Goal: Task Accomplishment & Management: Complete application form

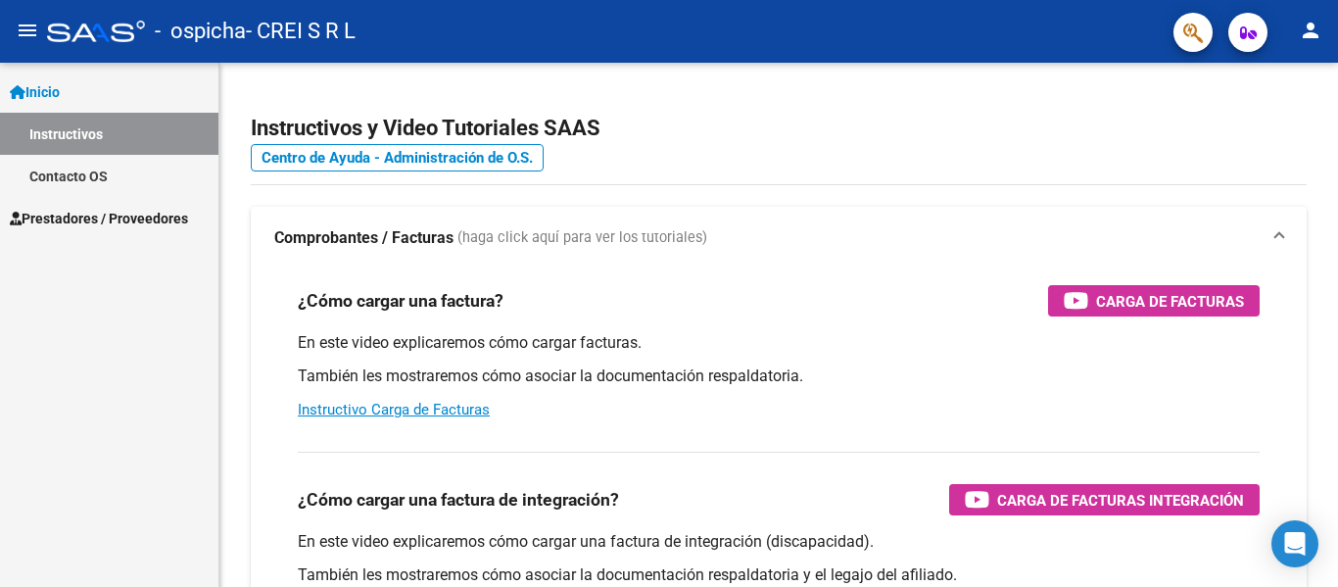
click at [142, 222] on span "Prestadores / Proveedores" at bounding box center [99, 219] width 178 height 22
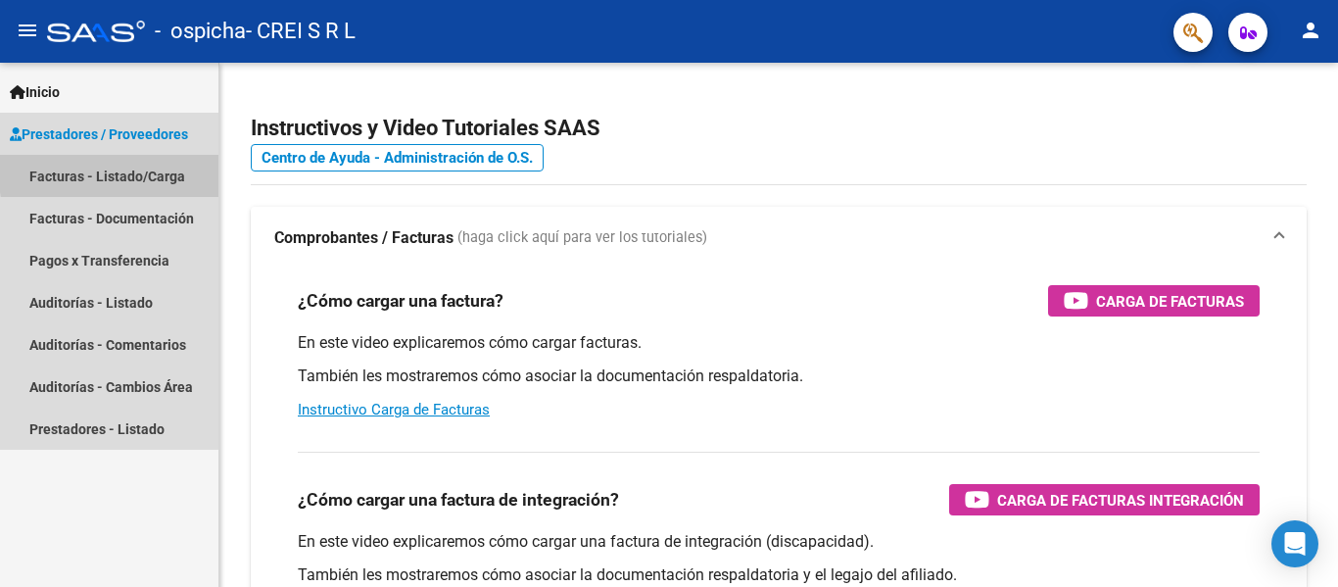
click at [175, 169] on link "Facturas - Listado/Carga" at bounding box center [109, 176] width 218 height 42
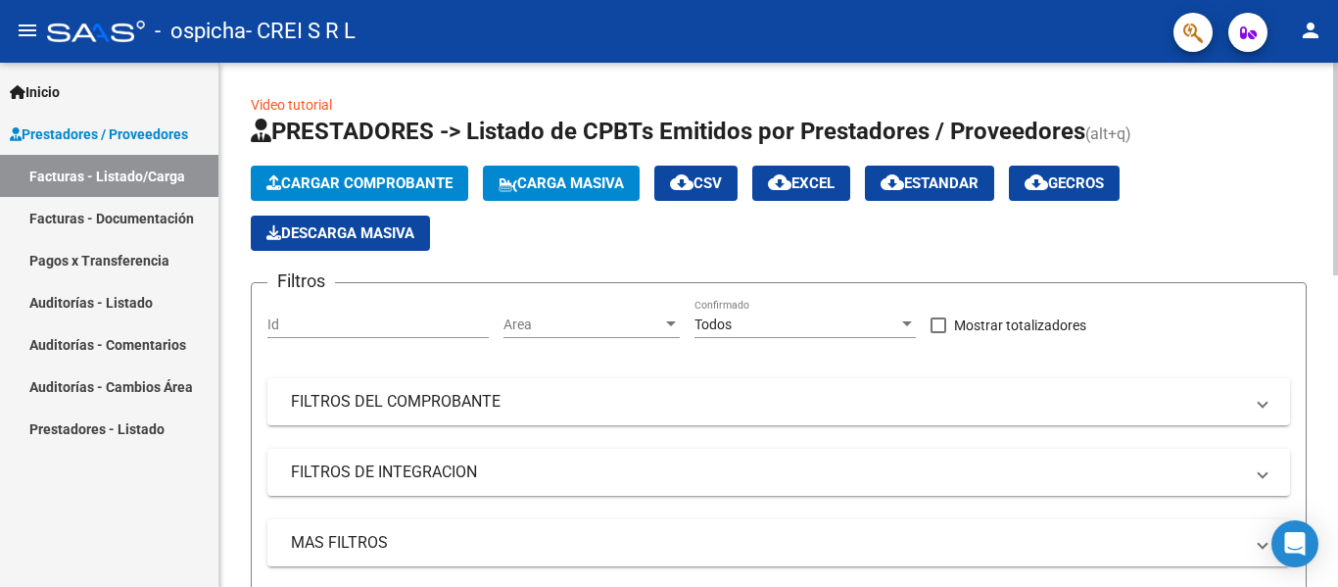
click at [309, 183] on span "Cargar Comprobante" at bounding box center [359, 183] width 186 height 18
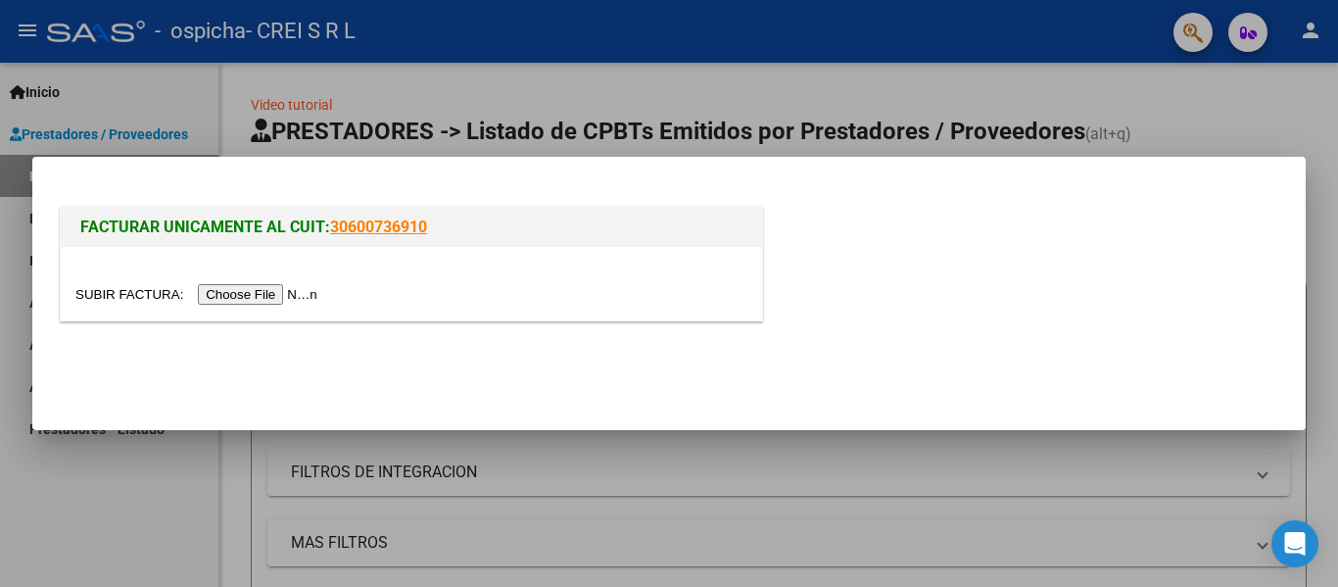
click at [297, 288] on input "file" at bounding box center [199, 294] width 248 height 21
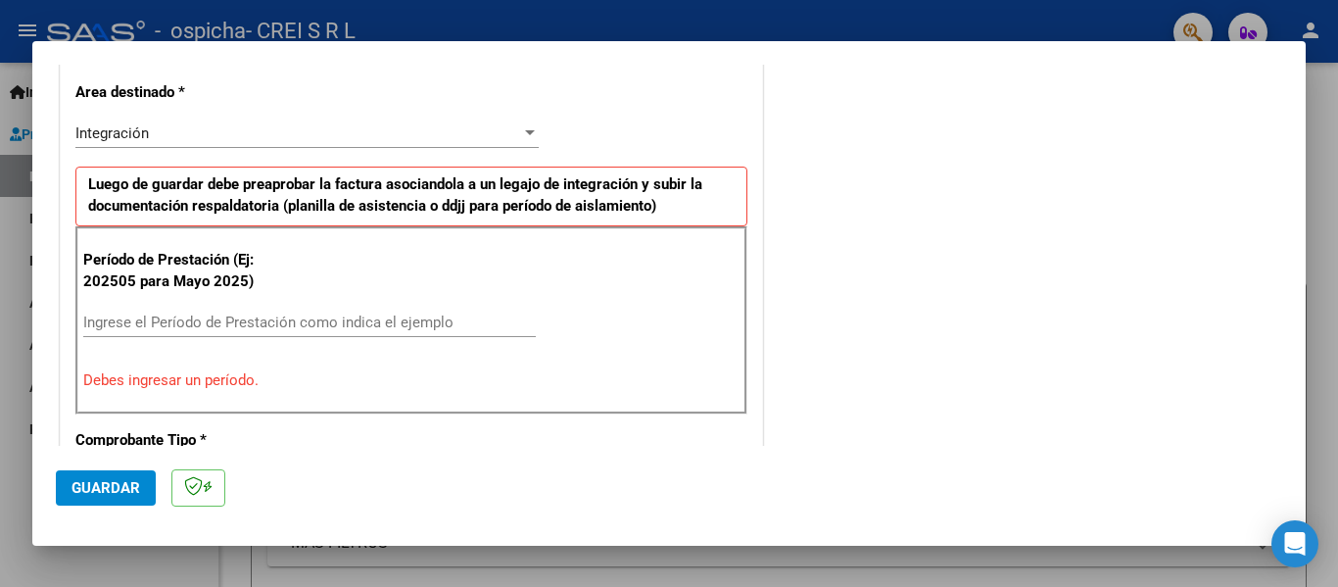
scroll to position [490, 0]
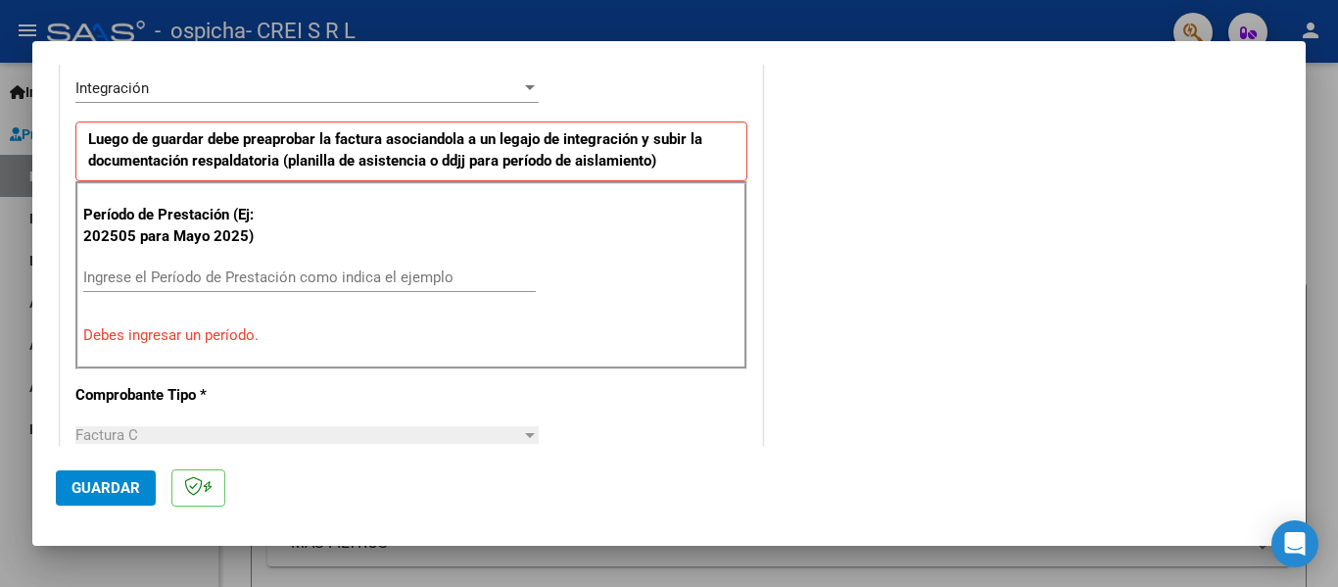
click at [156, 279] on input "Ingrese el Período de Prestación como indica el ejemplo" at bounding box center [309, 277] width 453 height 18
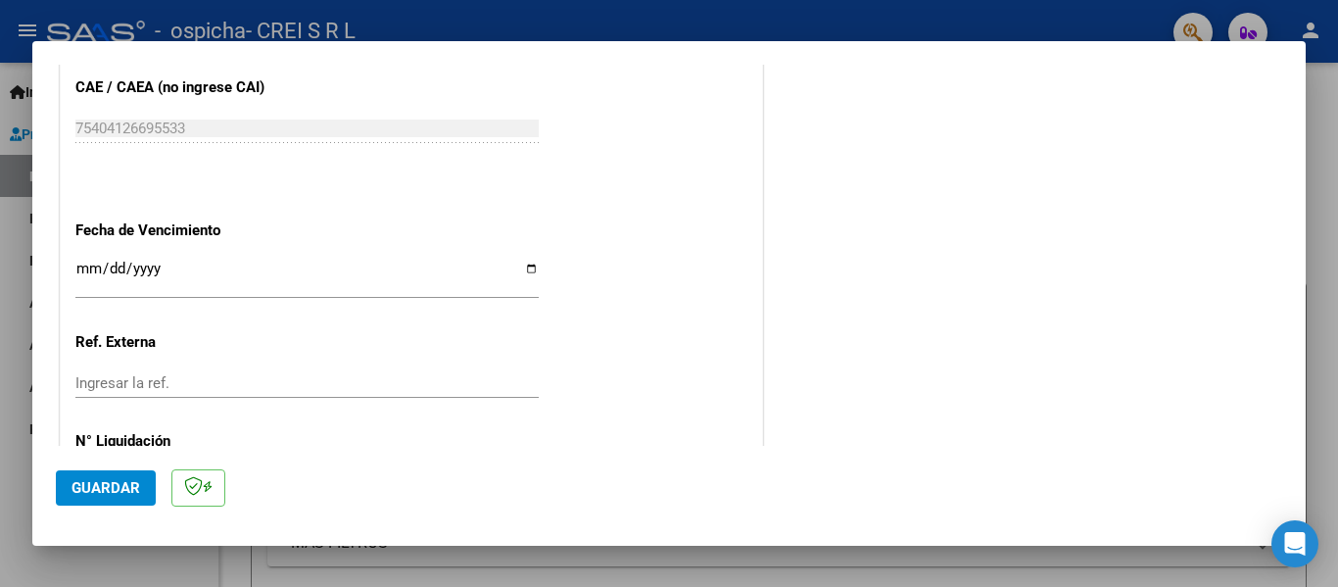
scroll to position [1274, 0]
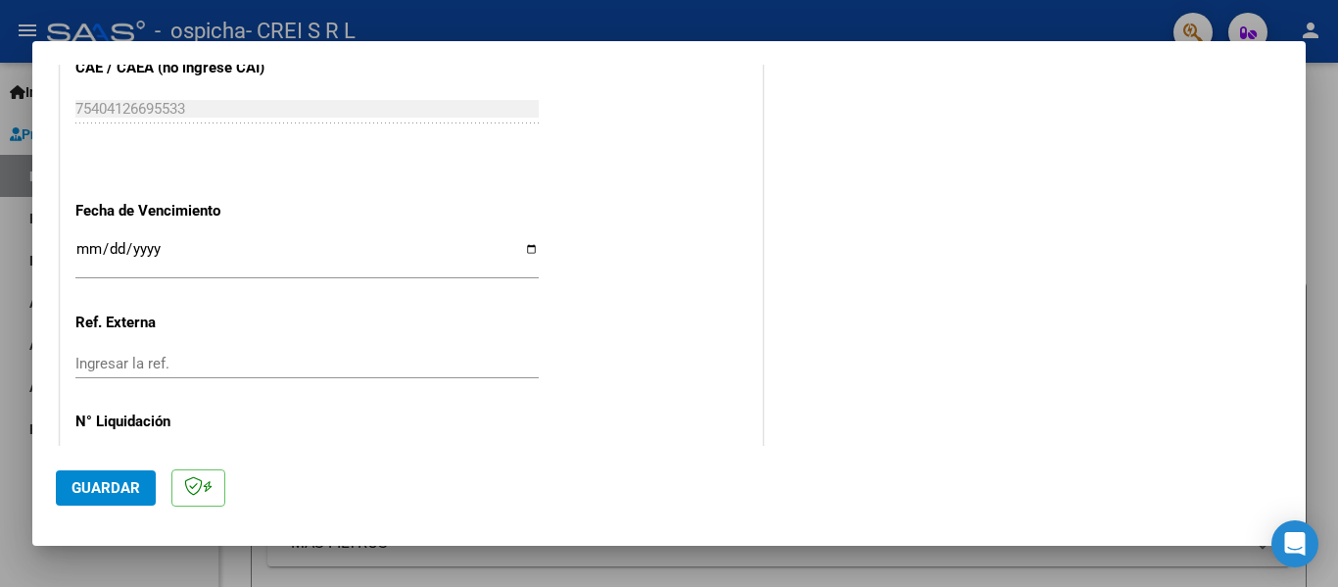
type input "202509"
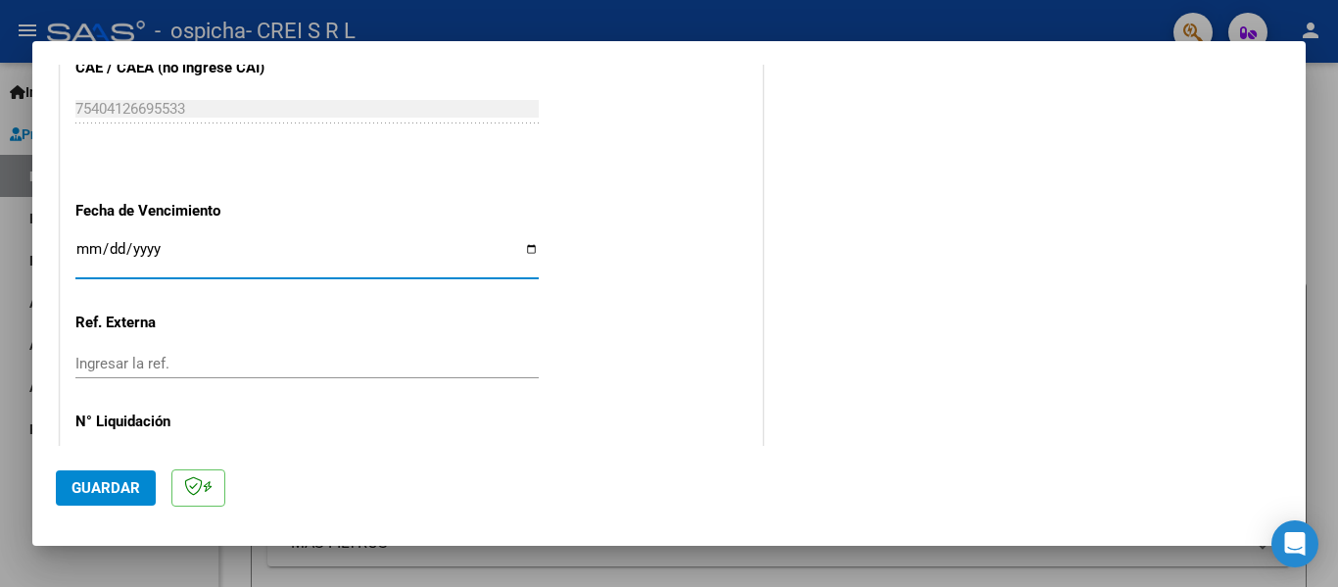
click at [519, 252] on input "Ingresar la fecha" at bounding box center [306, 256] width 463 height 31
type input "[DATE]"
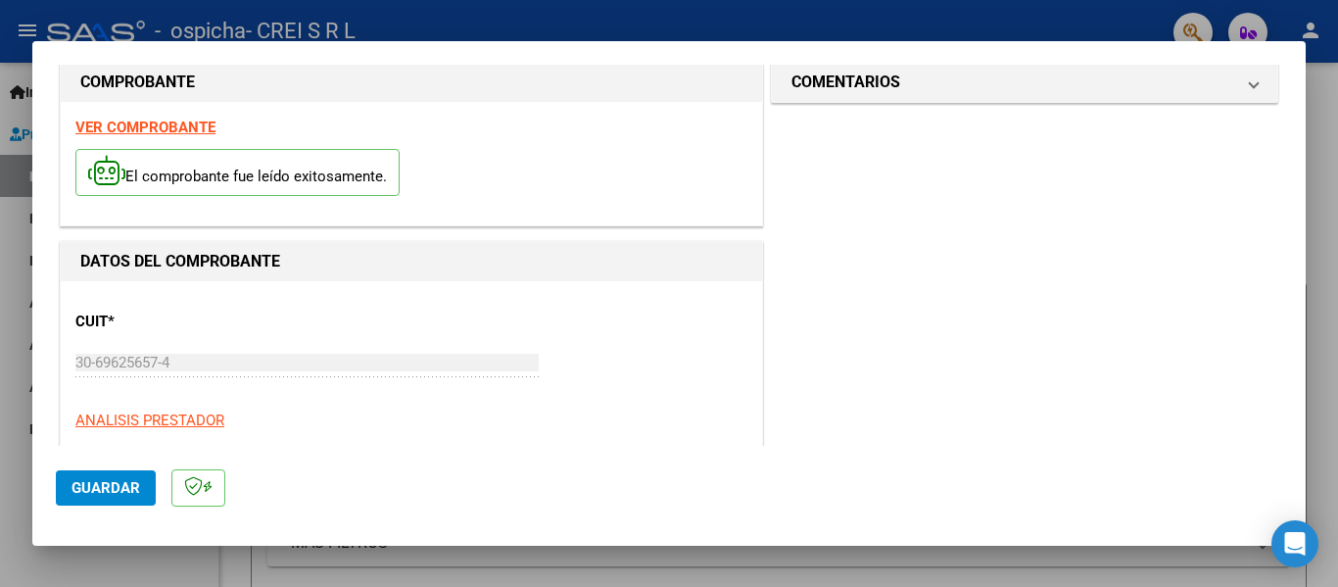
scroll to position [0, 0]
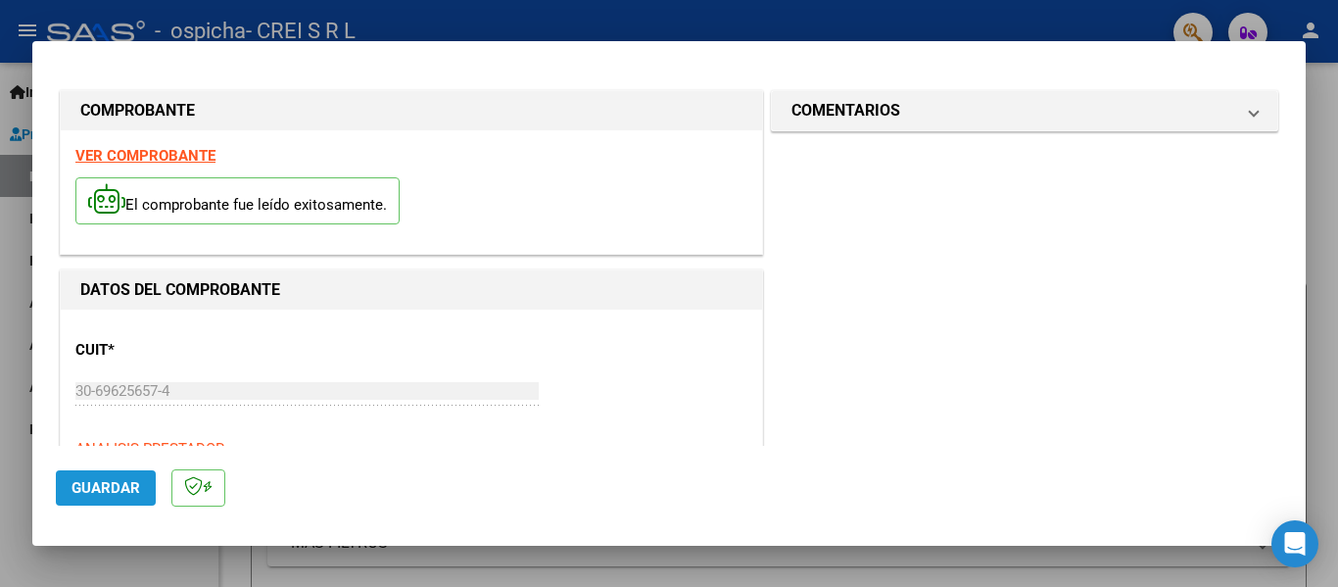
click at [124, 484] on span "Guardar" at bounding box center [106, 488] width 69 height 18
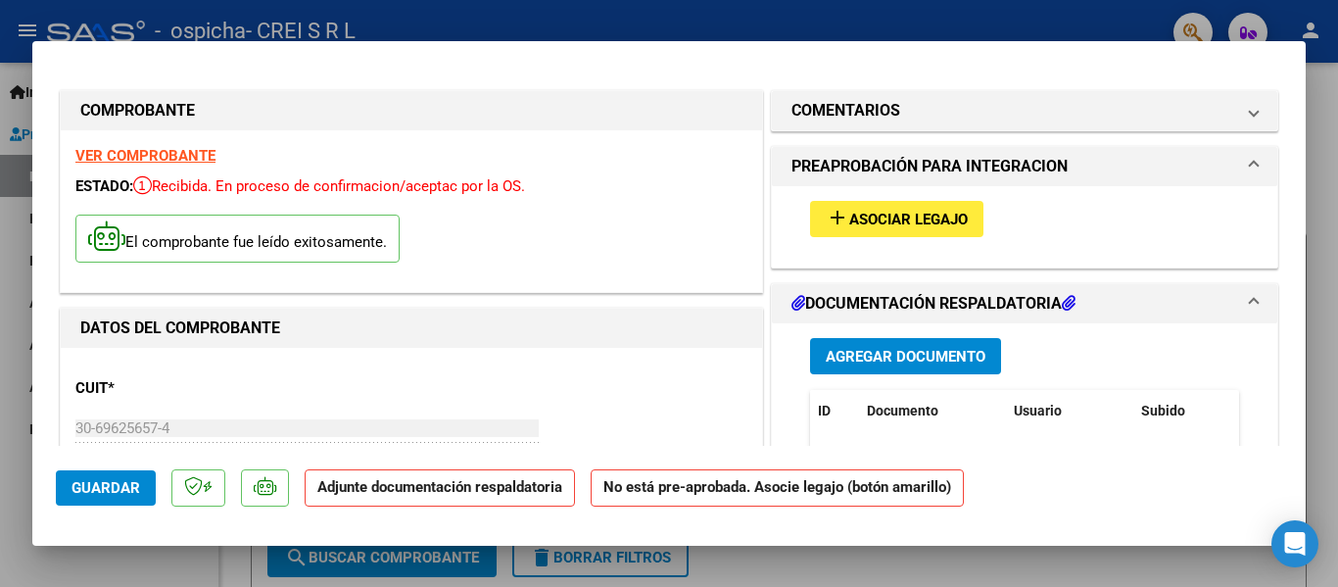
click at [921, 204] on button "add Asociar Legajo" at bounding box center [896, 219] width 173 height 36
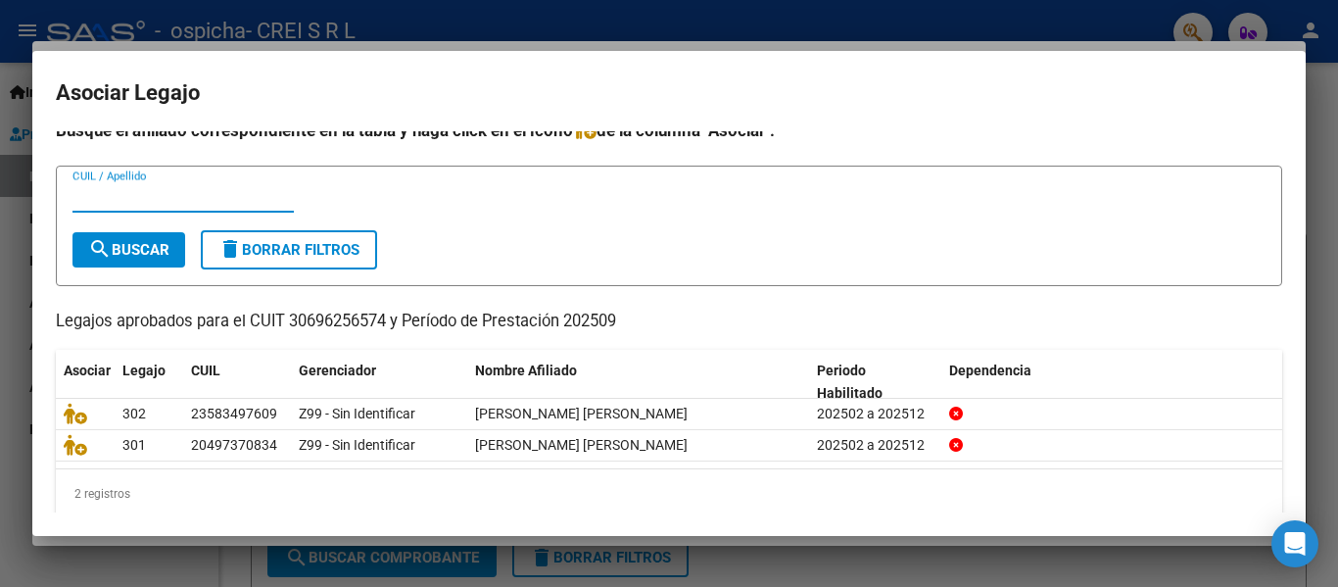
scroll to position [37, 0]
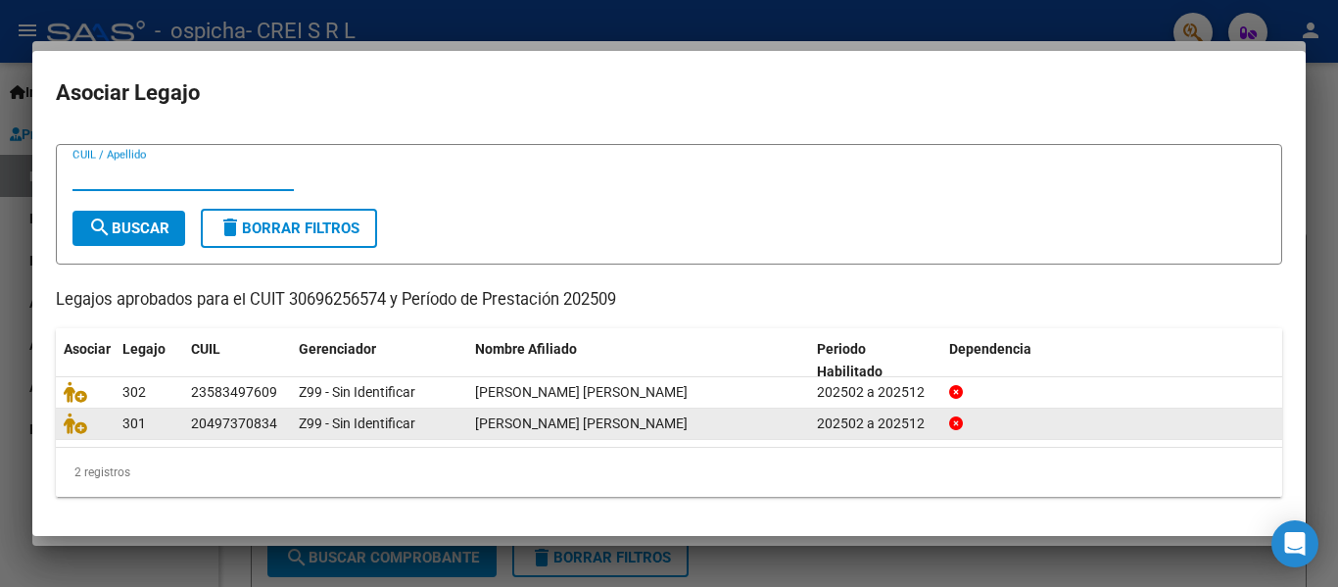
click at [607, 431] on div "[PERSON_NAME] [PERSON_NAME]" at bounding box center [638, 423] width 326 height 23
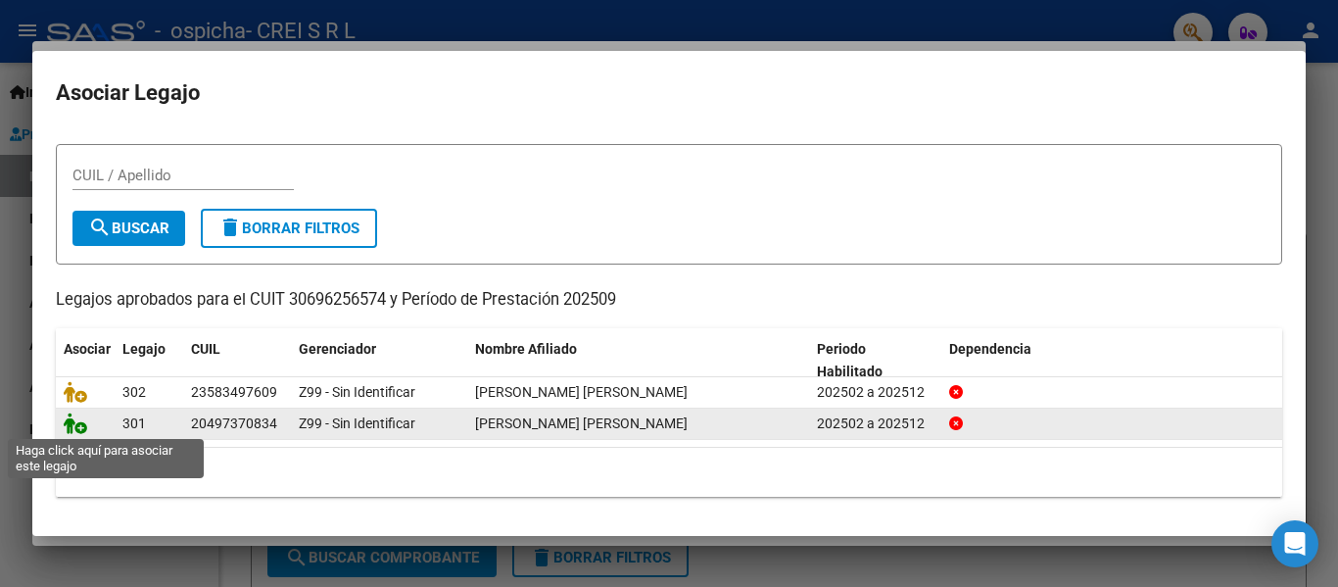
click at [73, 421] on icon at bounding box center [76, 423] width 24 height 22
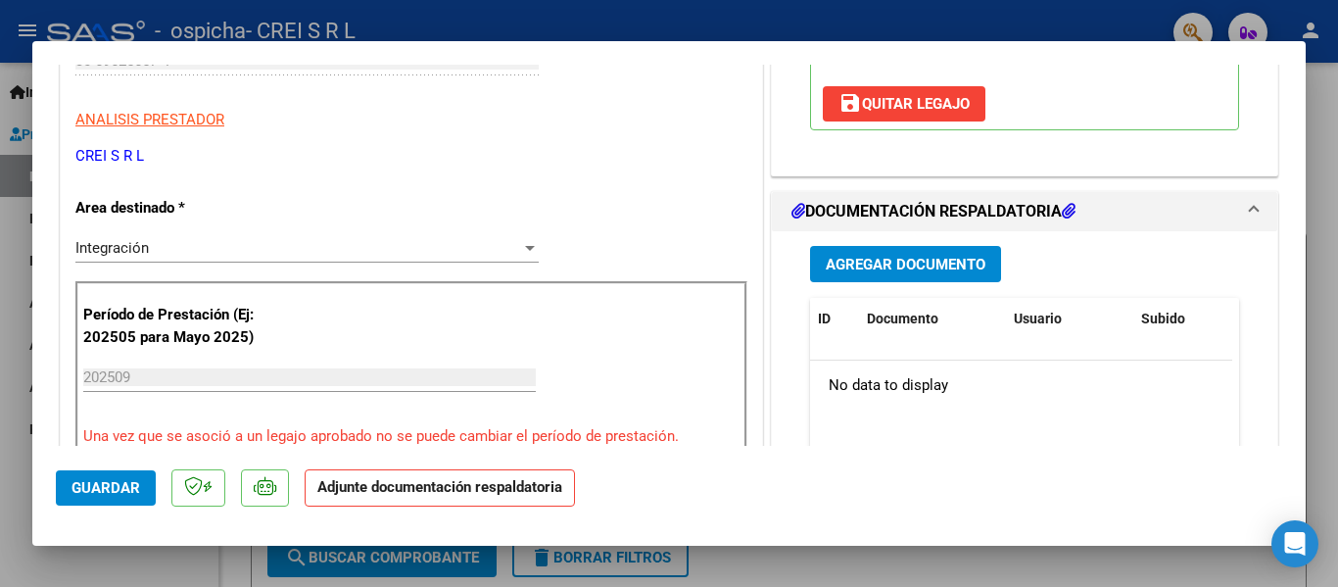
scroll to position [392, 0]
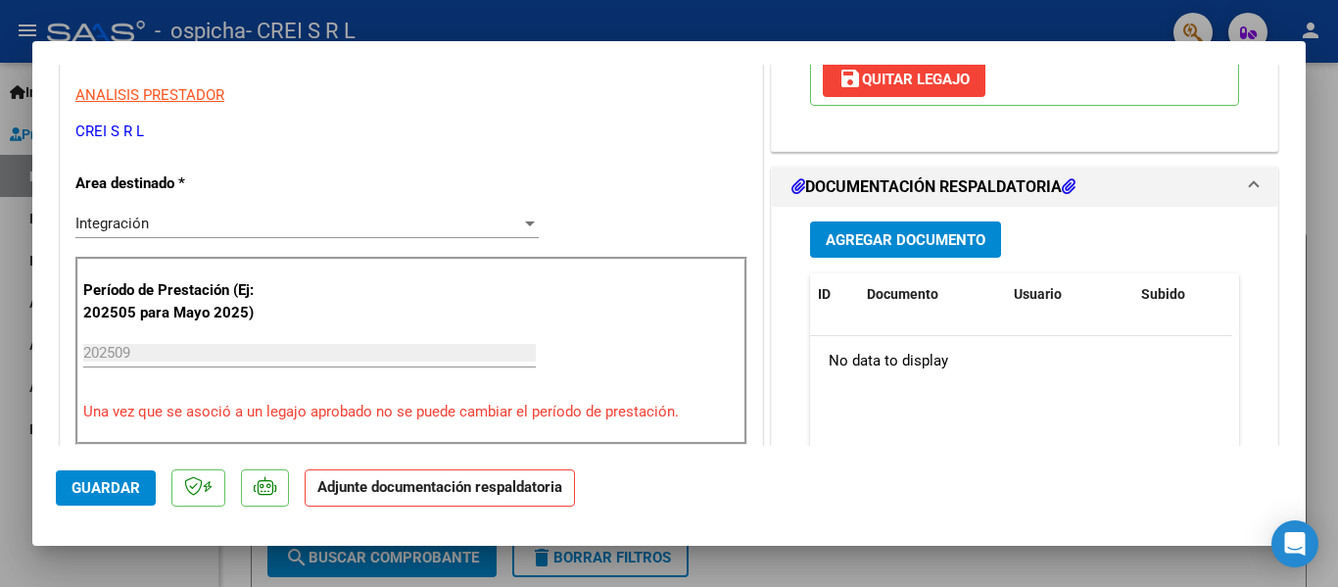
click at [916, 242] on span "Agregar Documento" at bounding box center [906, 240] width 160 height 18
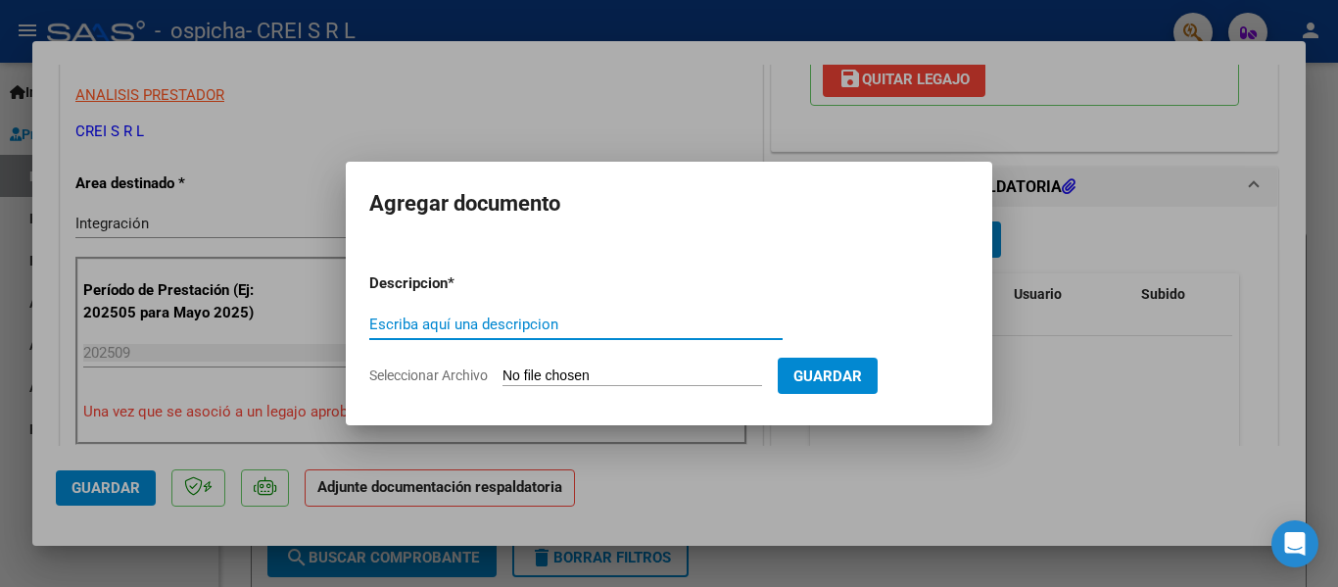
click at [692, 370] on input "Seleccionar Archivo" at bounding box center [633, 376] width 260 height 19
type input "C:\fakepath\AD [PERSON_NAME] FEB A DIC.pdf"
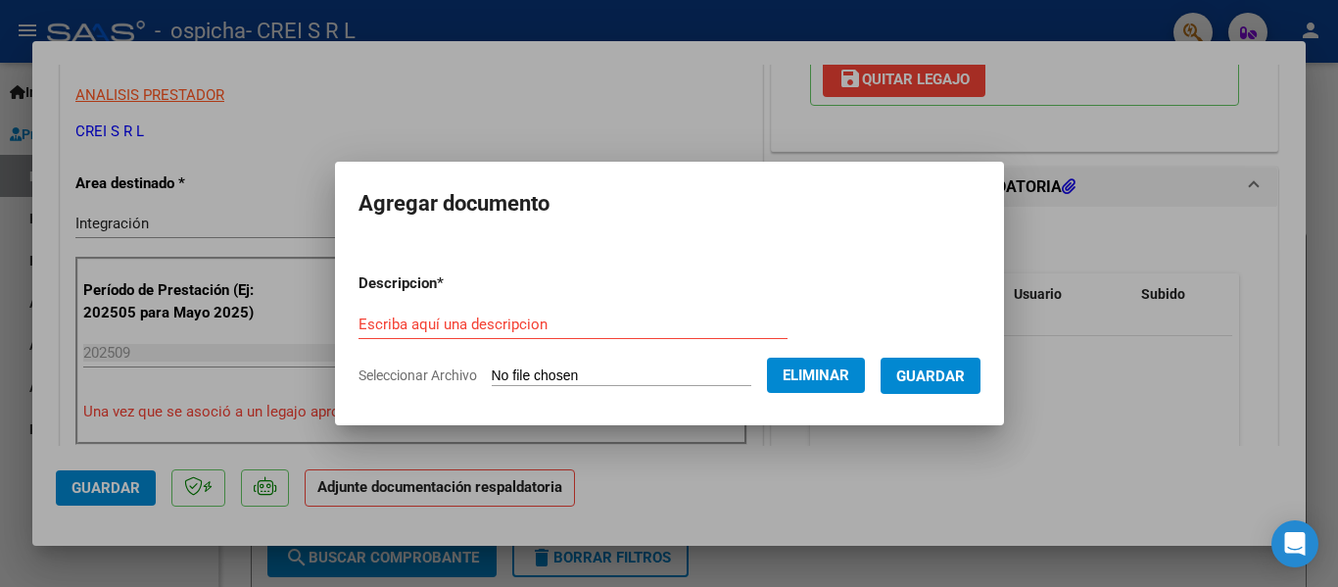
click at [599, 328] on input "Escriba aquí una descripcion" at bounding box center [573, 324] width 429 height 18
type input "a"
type input "AUTORIZACION"
click at [974, 387] on button "Guardar" at bounding box center [931, 376] width 100 height 36
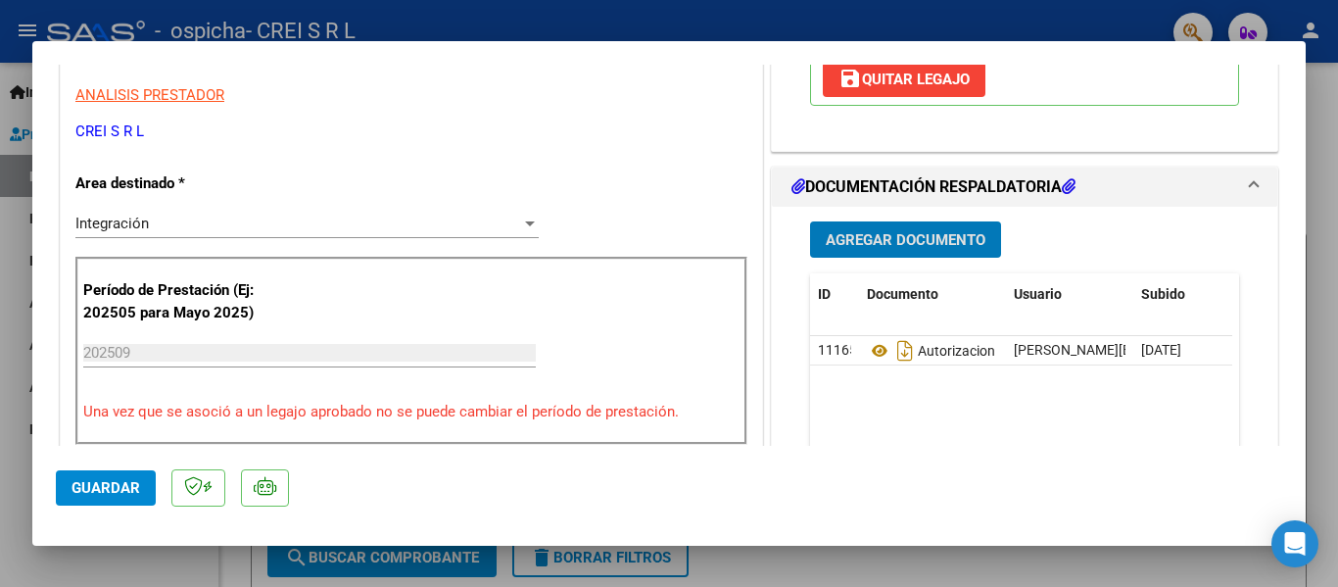
click at [916, 248] on span "Agregar Documento" at bounding box center [906, 240] width 160 height 18
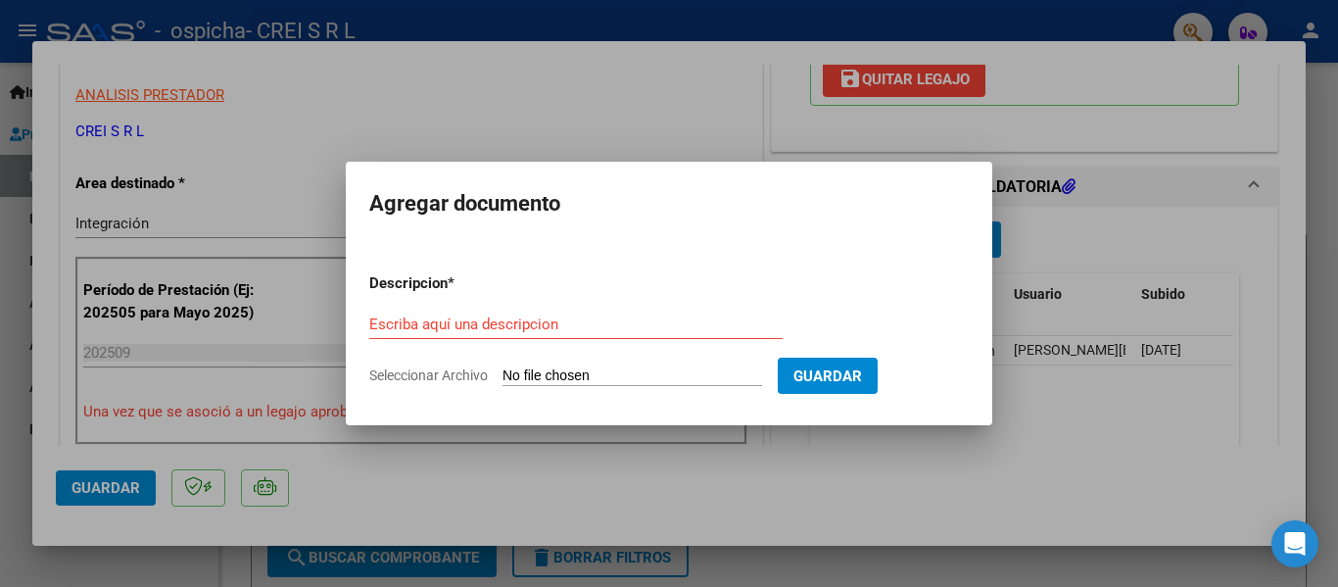
click at [643, 373] on input "Seleccionar Archivo" at bounding box center [633, 376] width 260 height 19
type input "C:\fakepath\[PERSON_NAME].pdf"
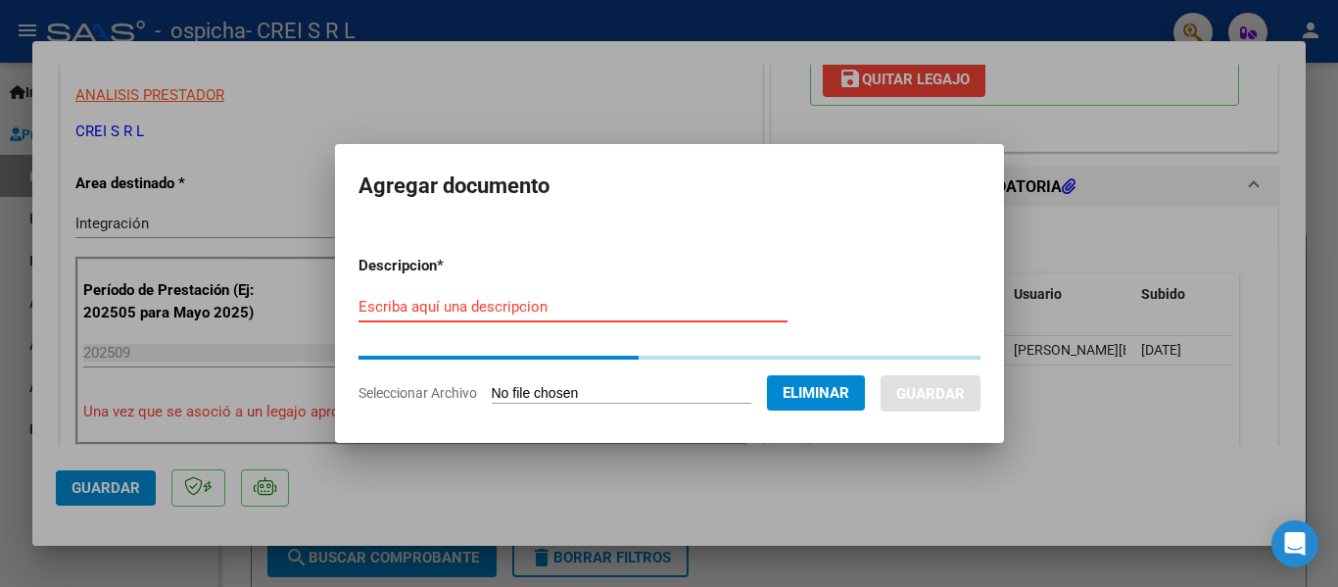
click at [587, 302] on input "Escriba aquí una descripcion" at bounding box center [573, 307] width 429 height 18
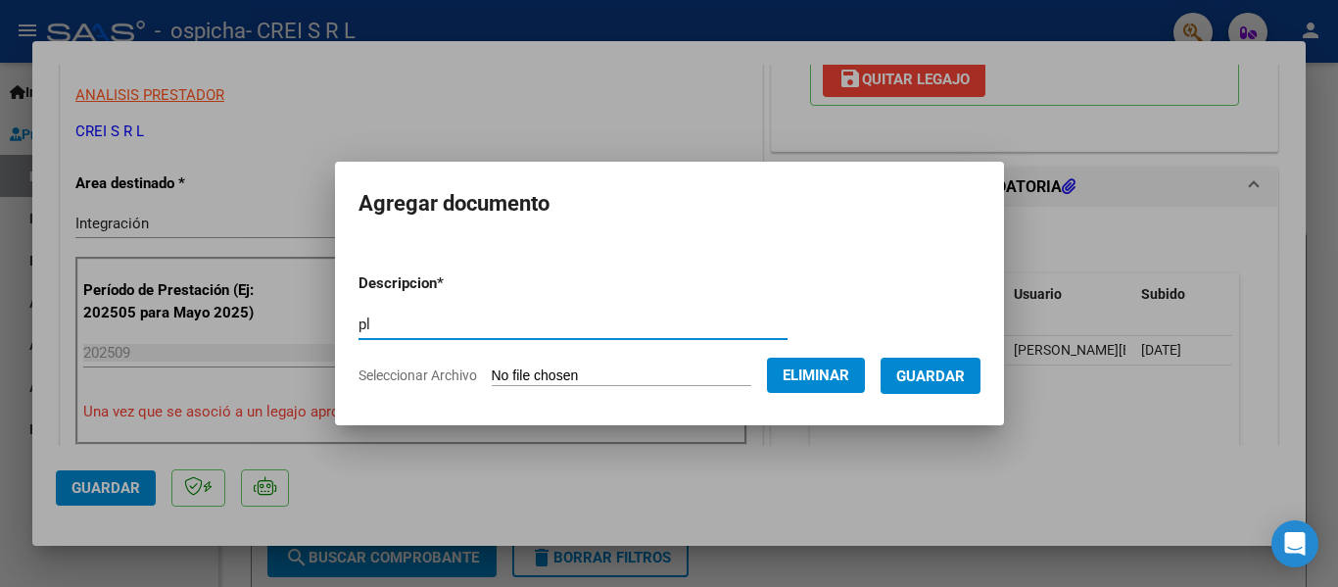
type input "p"
type input "PLANILLA ASISTENCIA"
click at [938, 359] on button "Guardar" at bounding box center [931, 376] width 100 height 36
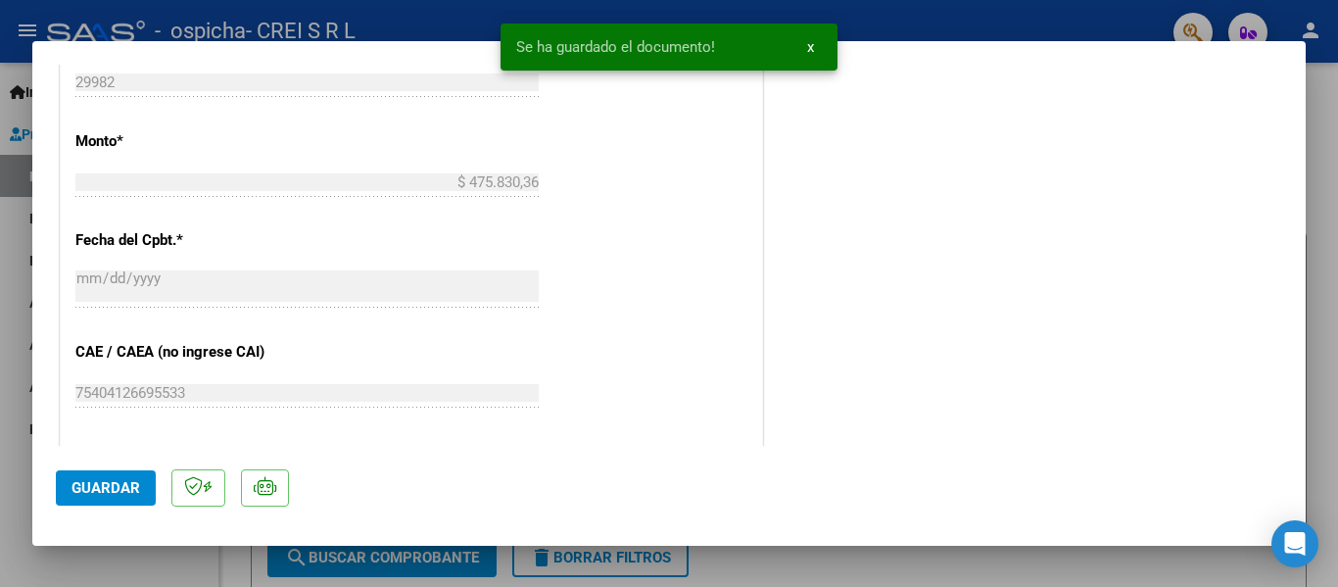
scroll to position [1372, 0]
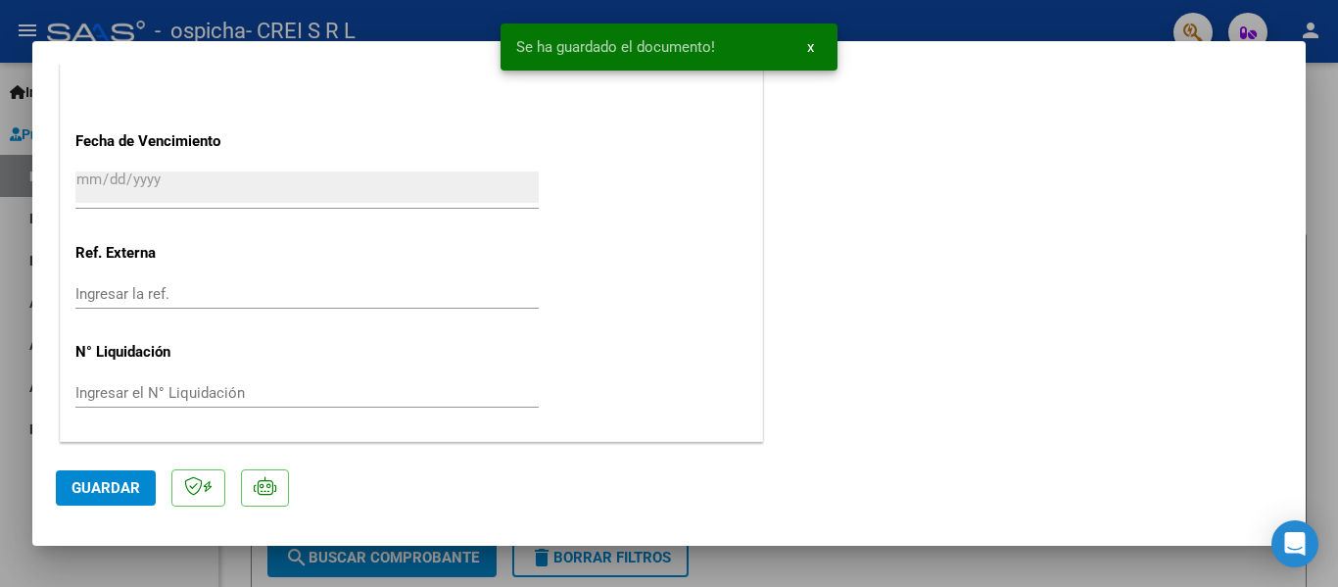
click at [140, 471] on button "Guardar" at bounding box center [106, 487] width 100 height 35
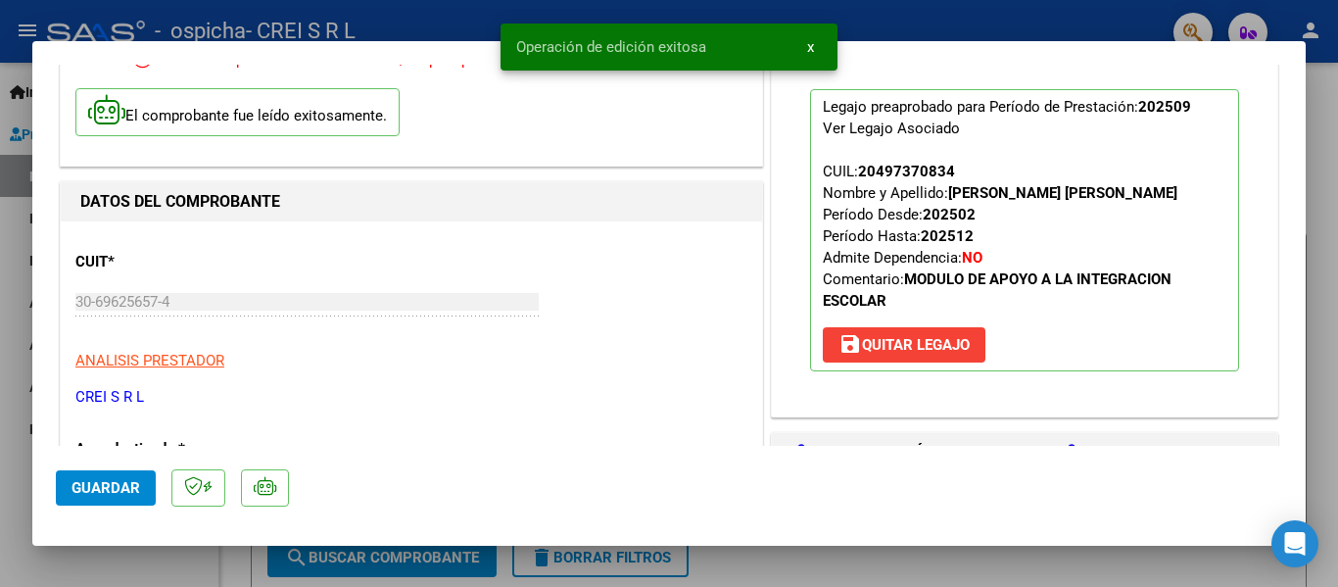
scroll to position [0, 0]
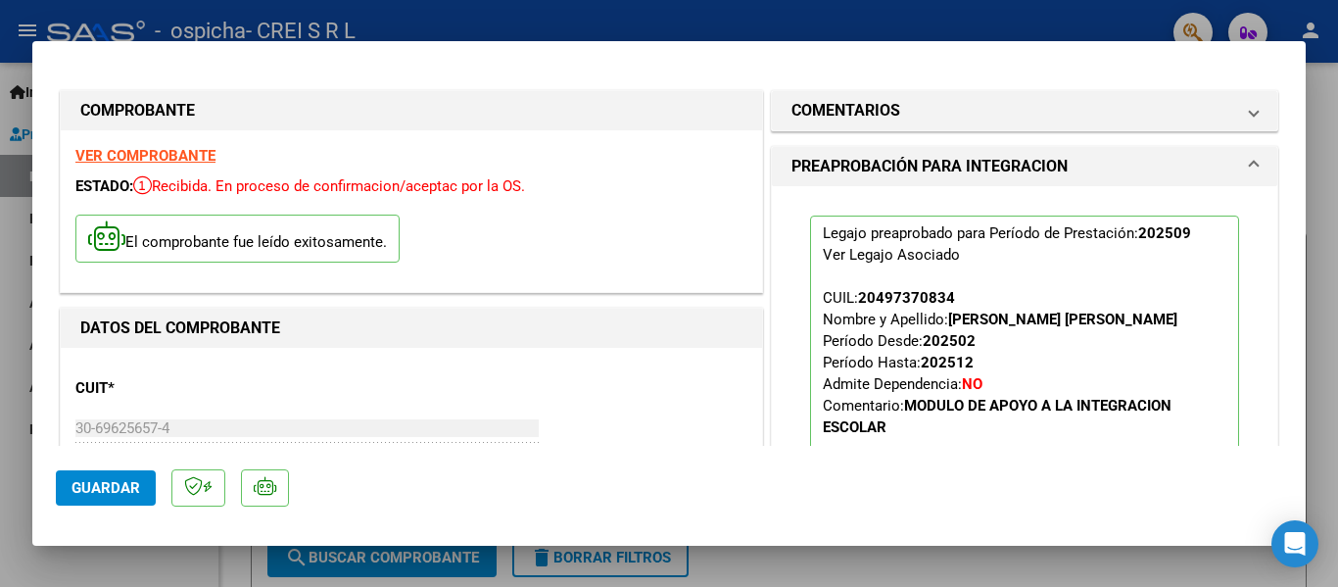
type input "$ 0,00"
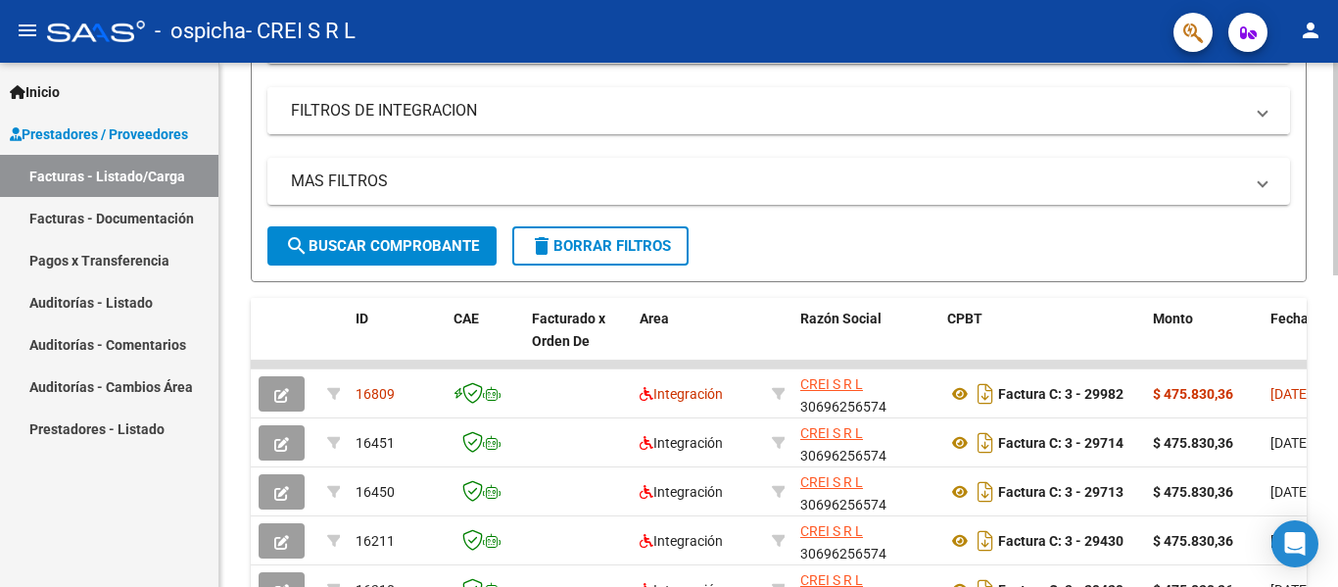
scroll to position [392, 0]
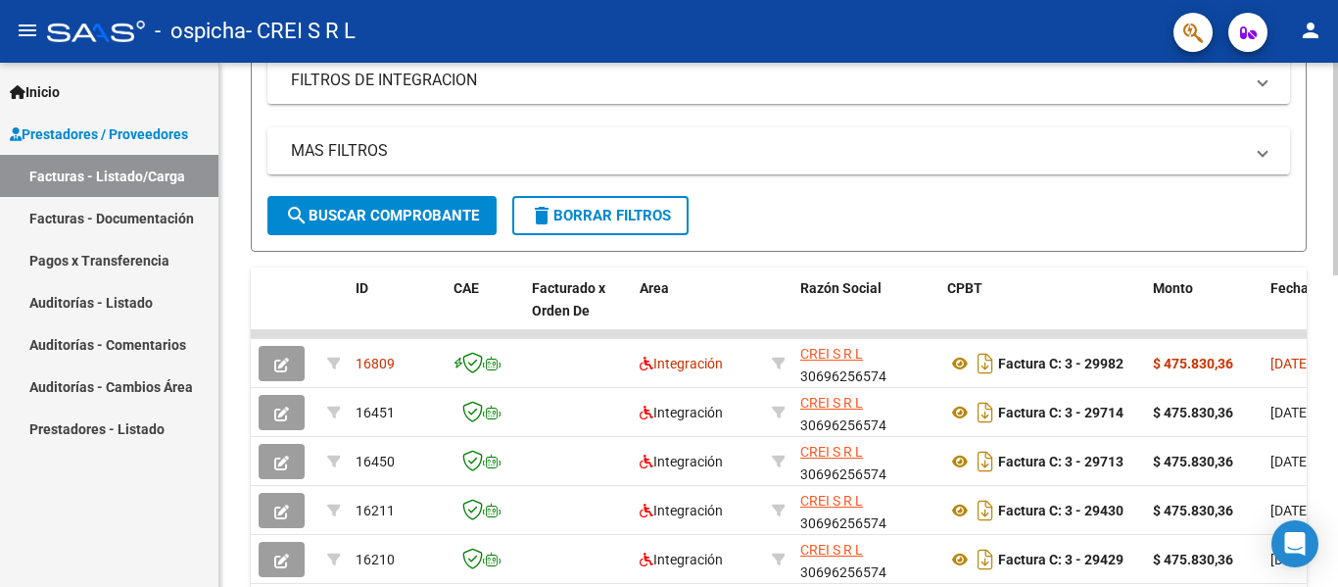
click at [1290, 120] on form "Filtros Id Area Area Todos Confirmado Mostrar totalizadores FILTROS DEL COMPROB…" at bounding box center [779, 70] width 1056 height 361
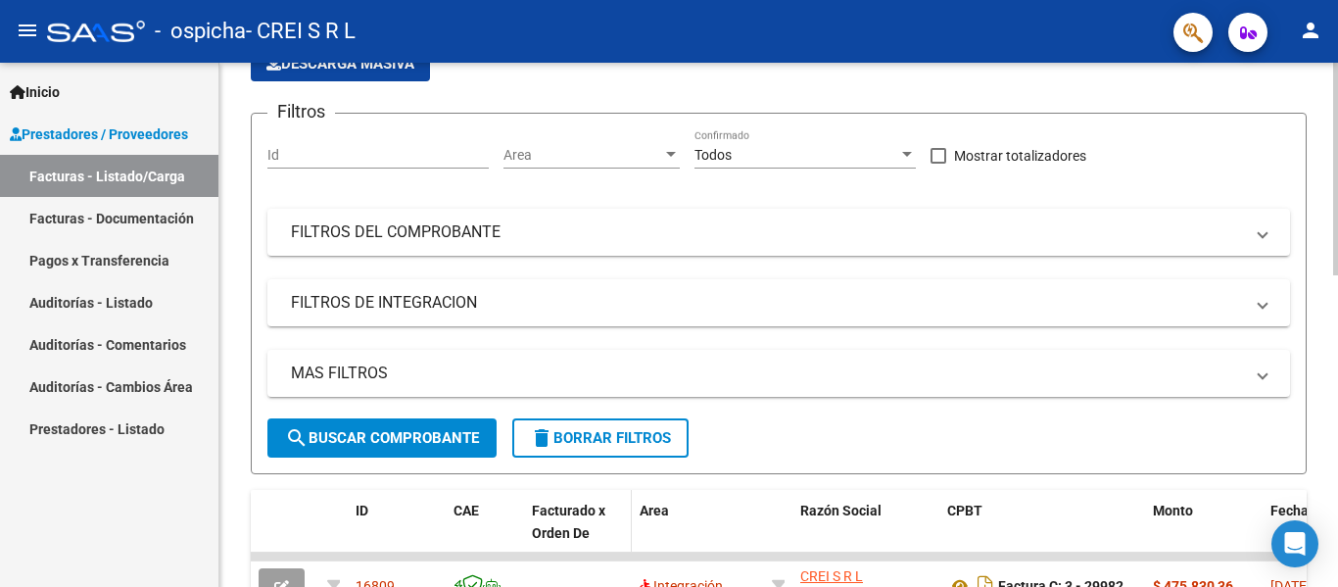
scroll to position [0, 0]
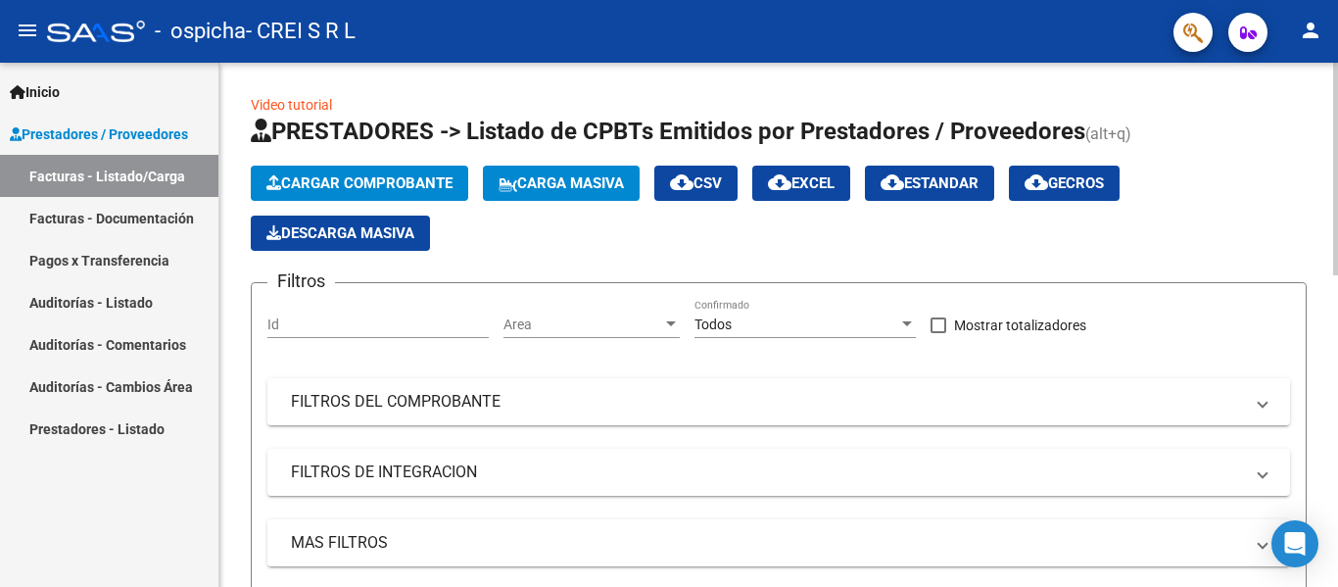
click at [401, 190] on span "Cargar Comprobante" at bounding box center [359, 183] width 186 height 18
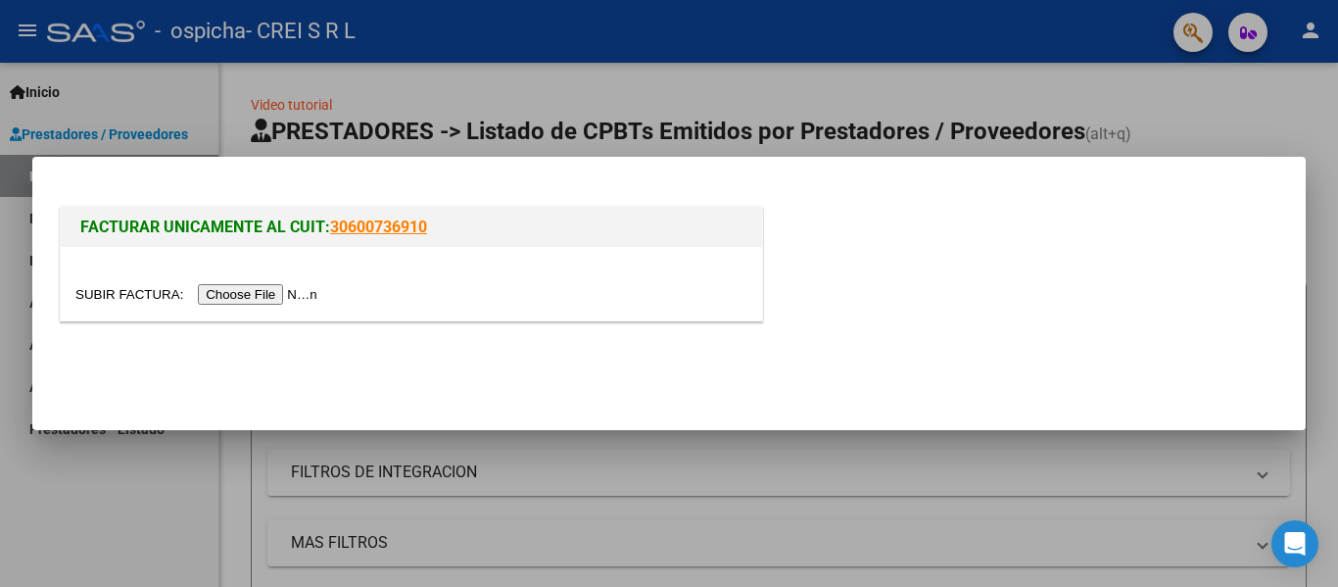
drag, startPoint x: 202, startPoint y: 359, endPoint x: 253, endPoint y: 325, distance: 60.9
click at [202, 359] on mat-dialog-actions at bounding box center [669, 369] width 1227 height 74
click at [244, 300] on input "file" at bounding box center [199, 294] width 248 height 21
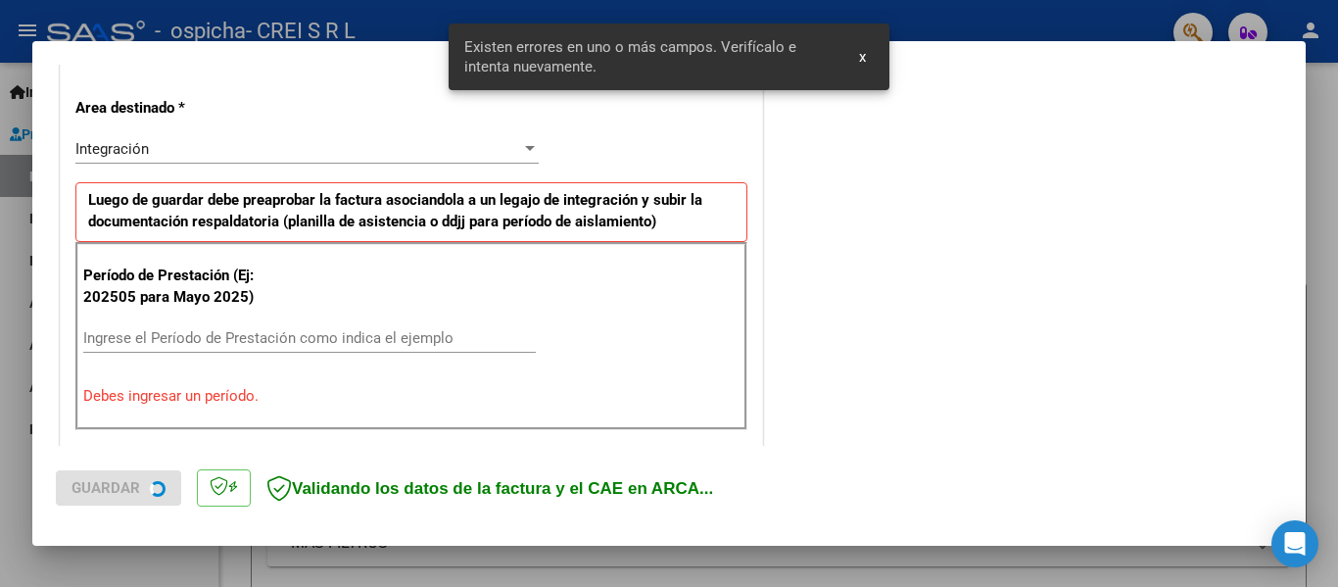
scroll to position [455, 0]
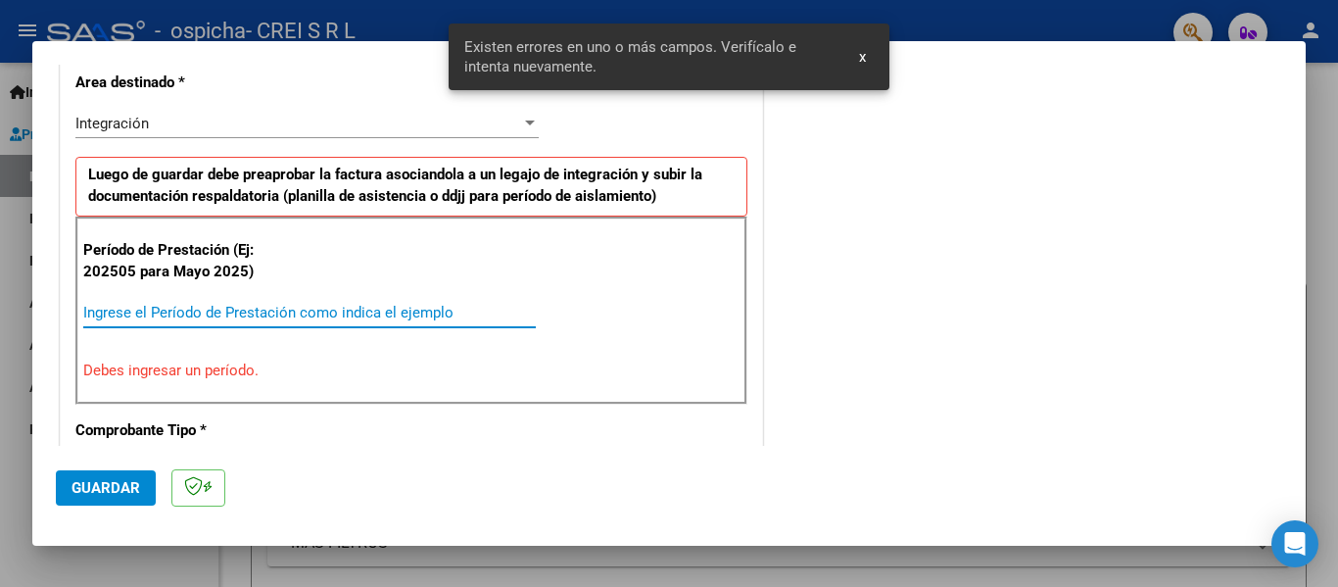
click at [236, 318] on input "Ingrese el Período de Prestación como indica el ejemplo" at bounding box center [309, 313] width 453 height 18
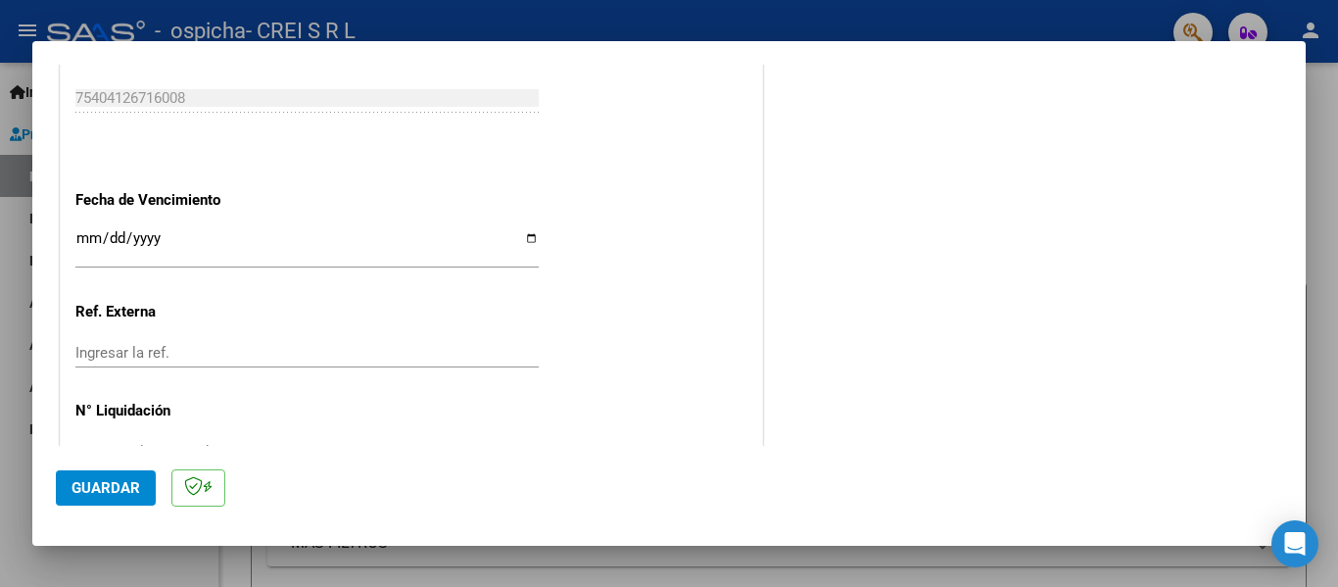
scroll to position [1336, 0]
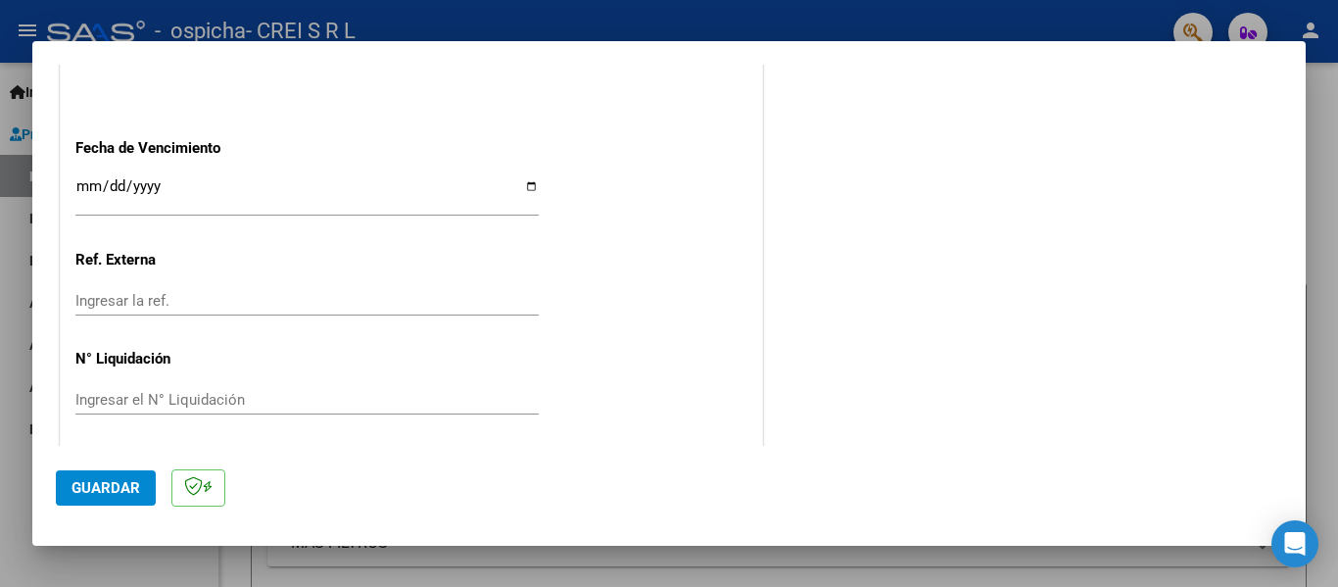
type input "202509"
click at [87, 191] on input "Ingresar la fecha" at bounding box center [306, 193] width 463 height 31
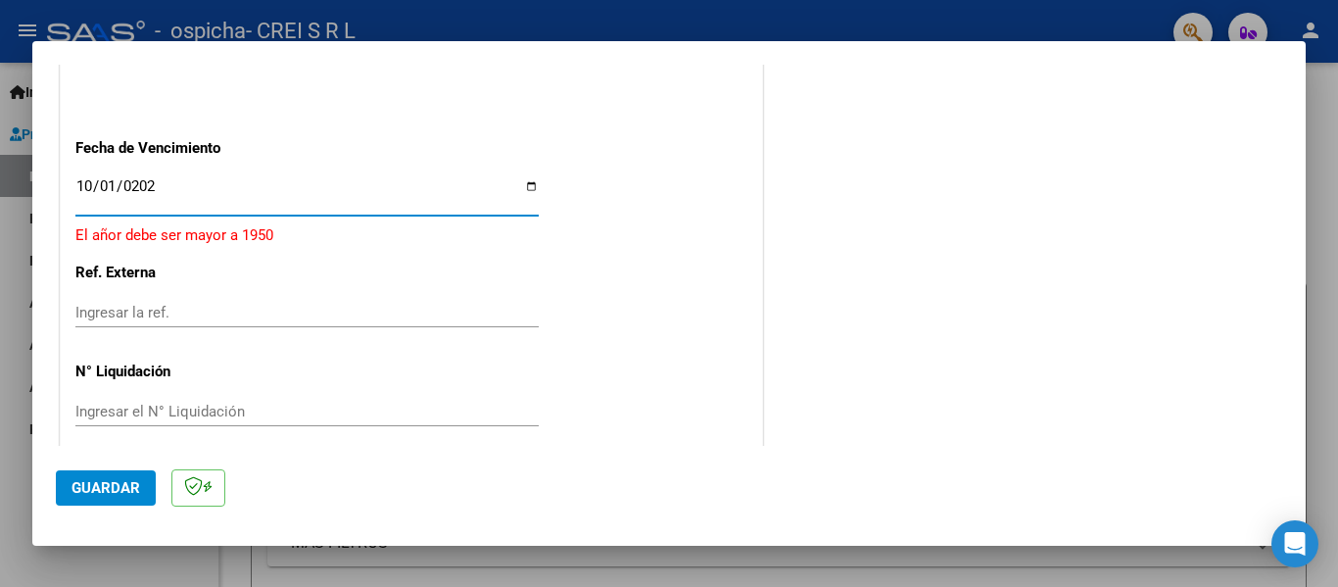
type input "[DATE]"
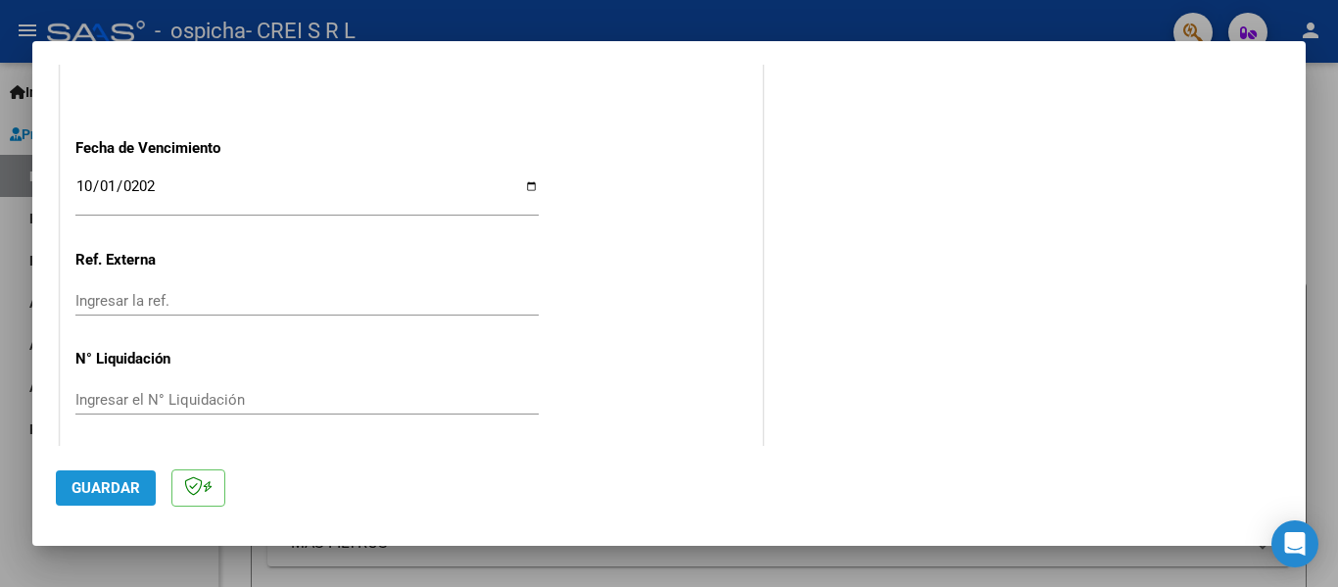
click at [118, 491] on span "Guardar" at bounding box center [106, 488] width 69 height 18
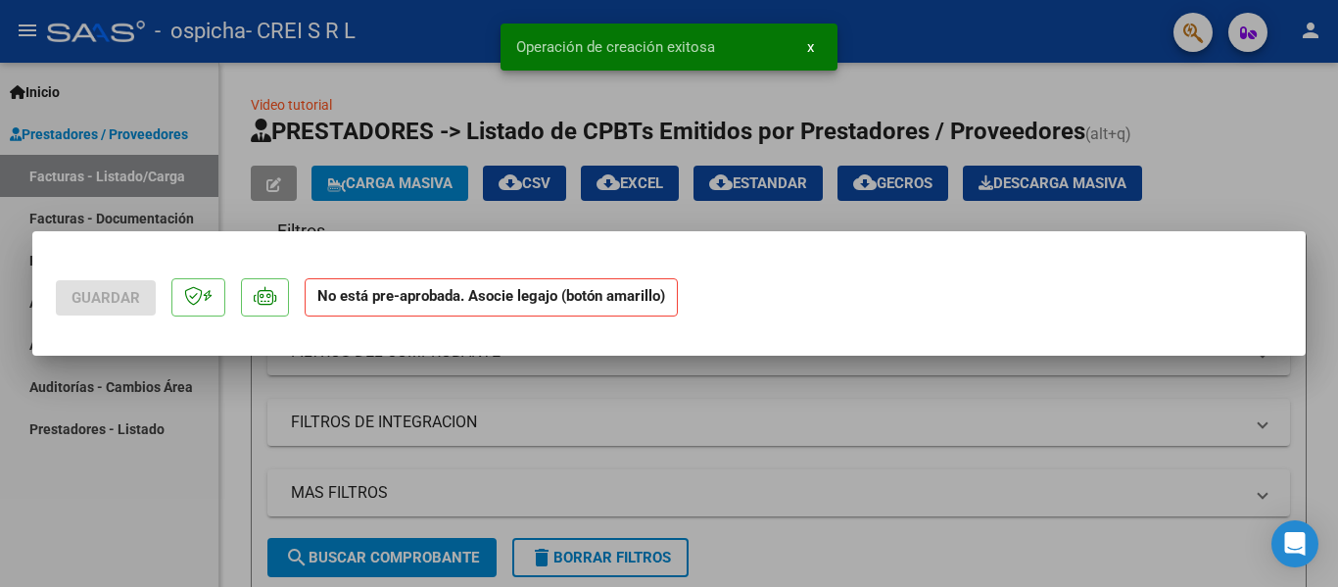
scroll to position [0, 0]
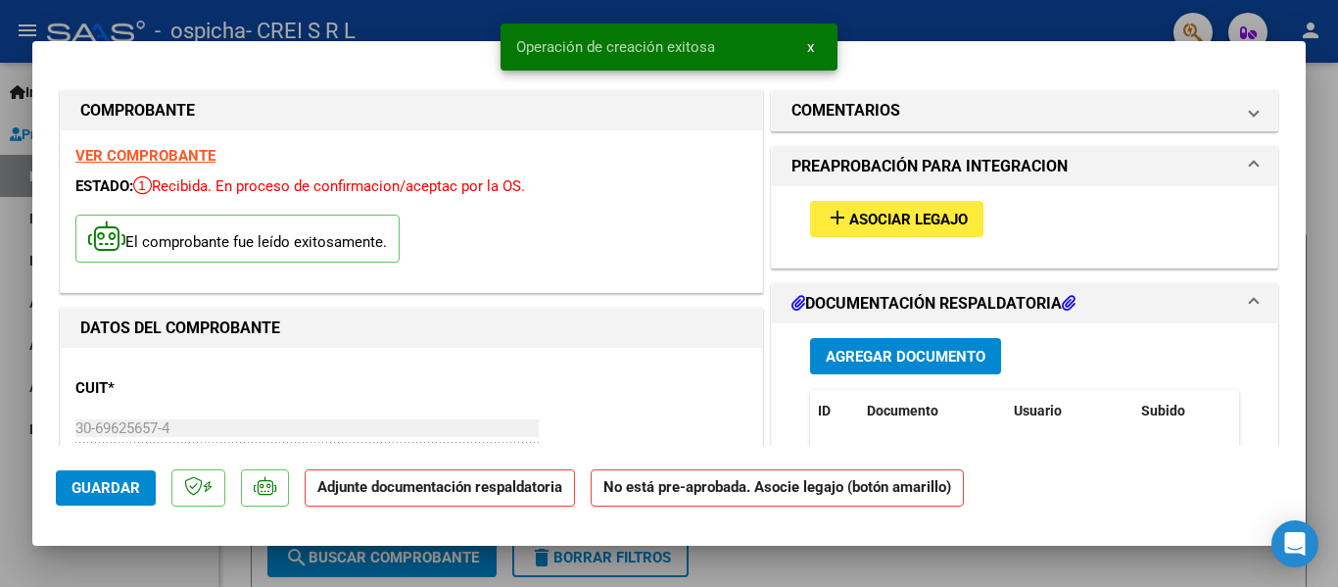
click at [867, 217] on span "Asociar Legajo" at bounding box center [908, 220] width 119 height 18
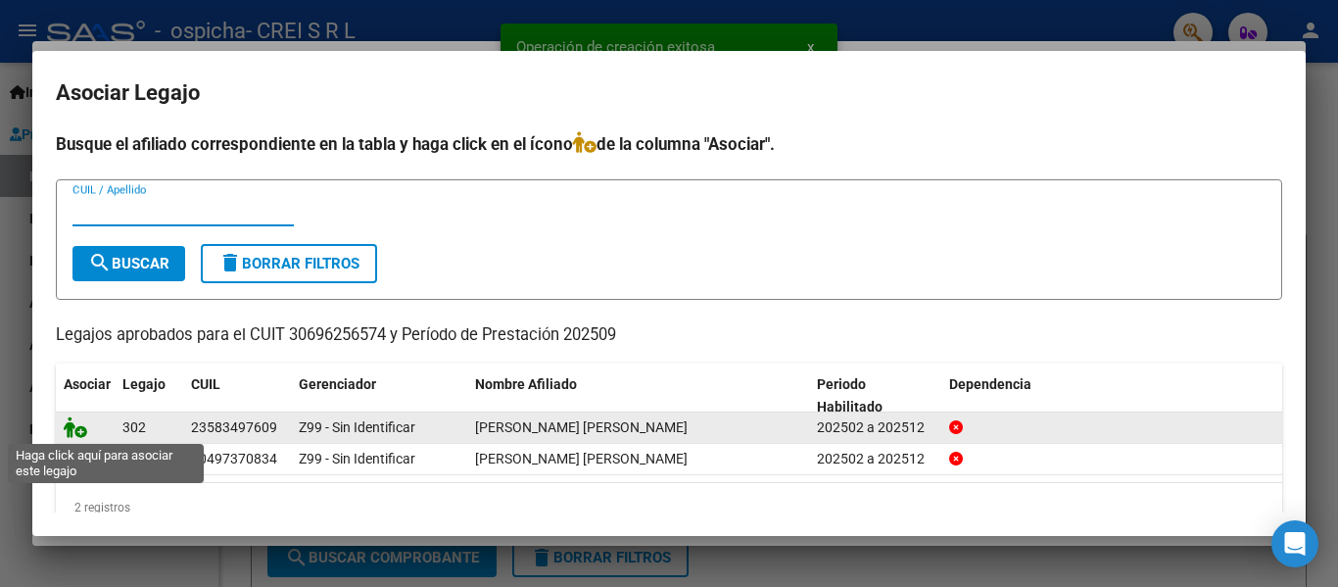
click at [77, 426] on icon at bounding box center [76, 427] width 24 height 22
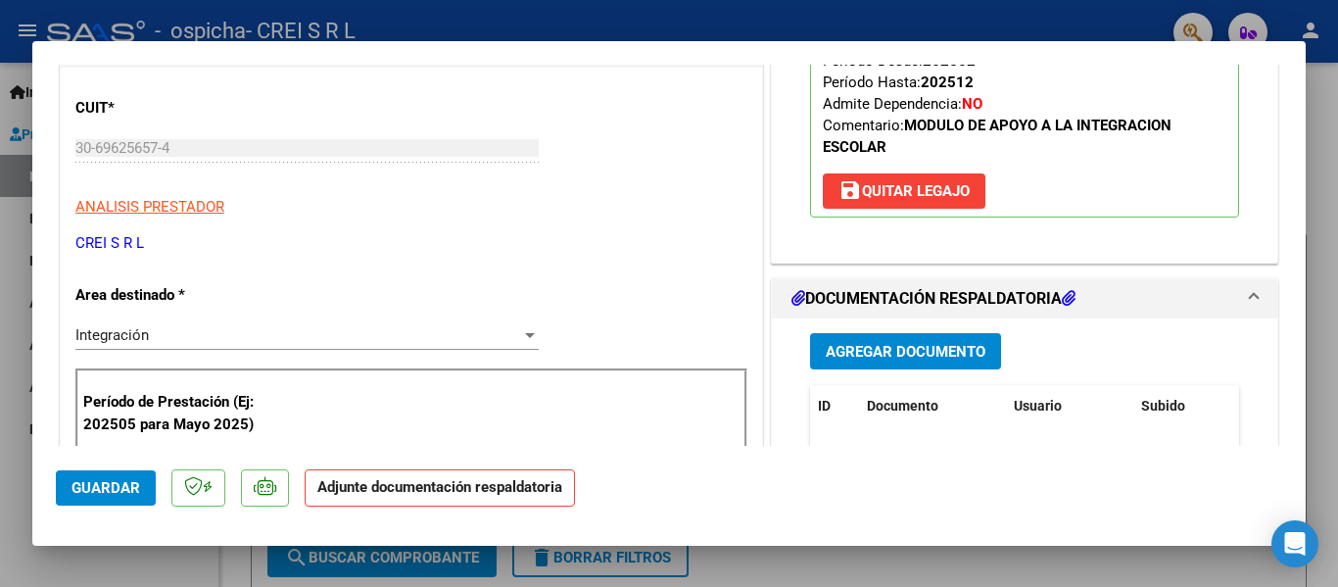
scroll to position [392, 0]
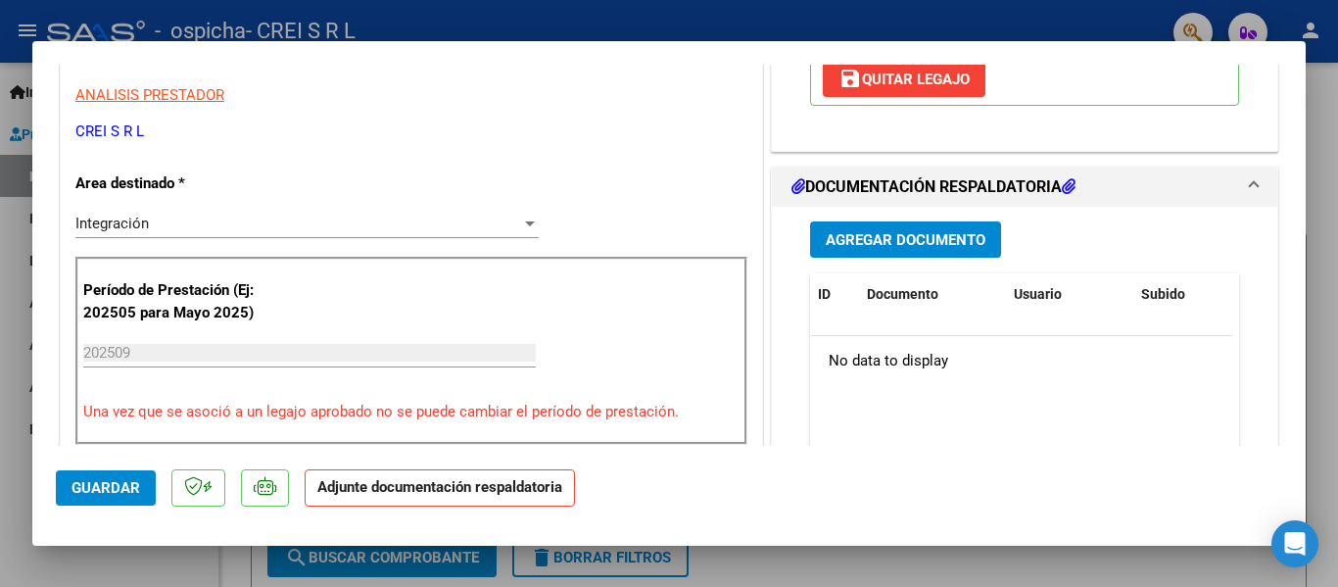
click at [949, 236] on span "Agregar Documento" at bounding box center [906, 240] width 160 height 18
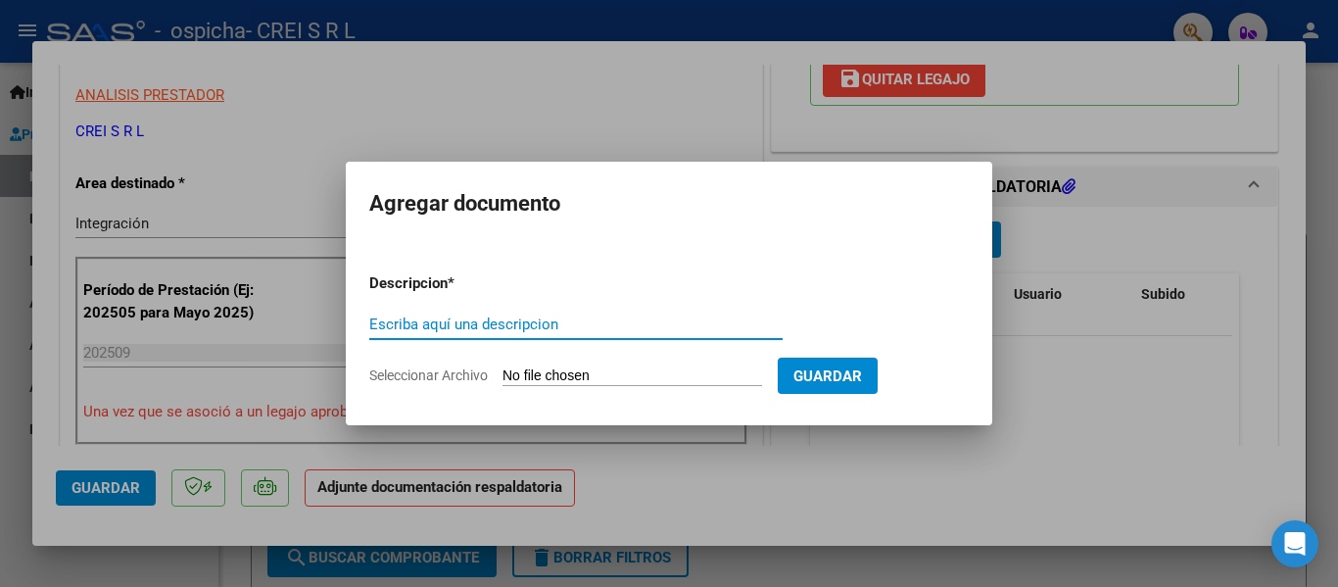
click at [460, 325] on input "Escriba aquí una descripcion" at bounding box center [575, 324] width 413 height 18
type input "p"
type input "PLANILLA ASISTENCIA"
click at [532, 372] on input "Seleccionar Archivo" at bounding box center [633, 376] width 260 height 19
type input "C:\fakepath\[PERSON_NAME].pdf"
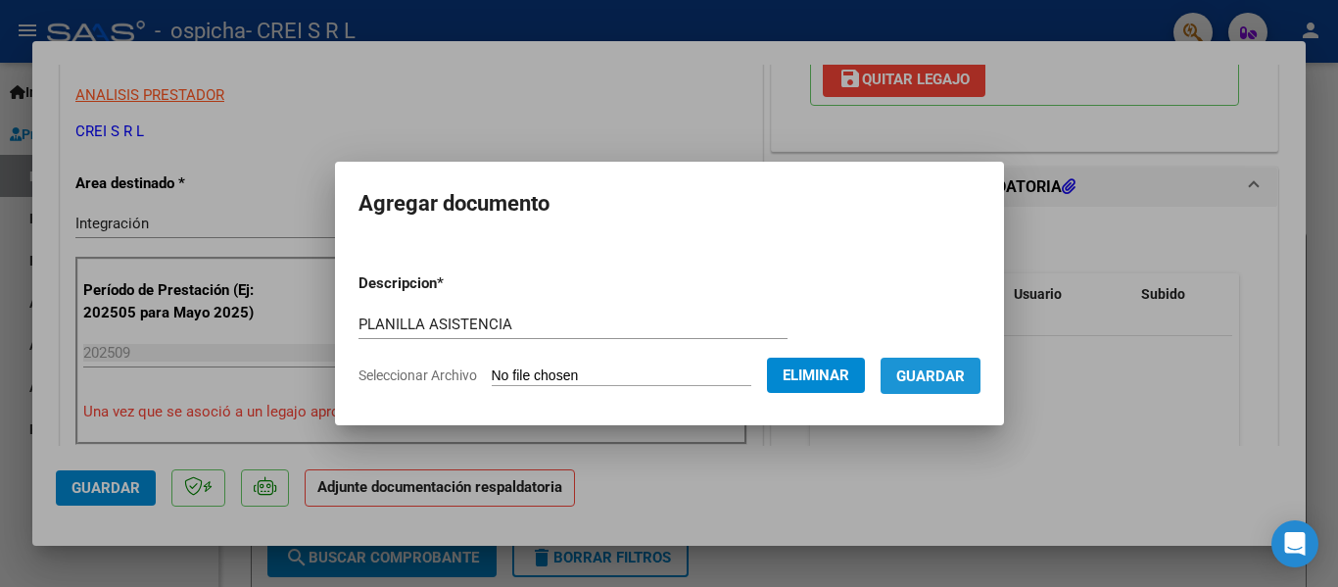
click at [958, 378] on span "Guardar" at bounding box center [930, 376] width 69 height 18
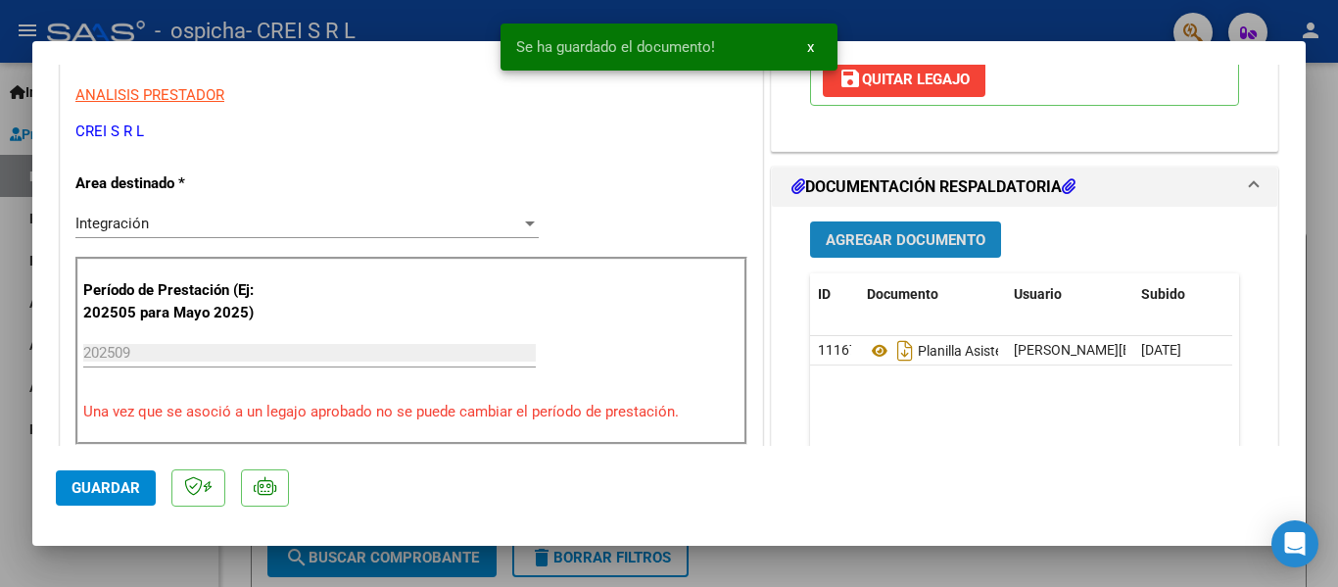
click at [894, 245] on span "Agregar Documento" at bounding box center [906, 240] width 160 height 18
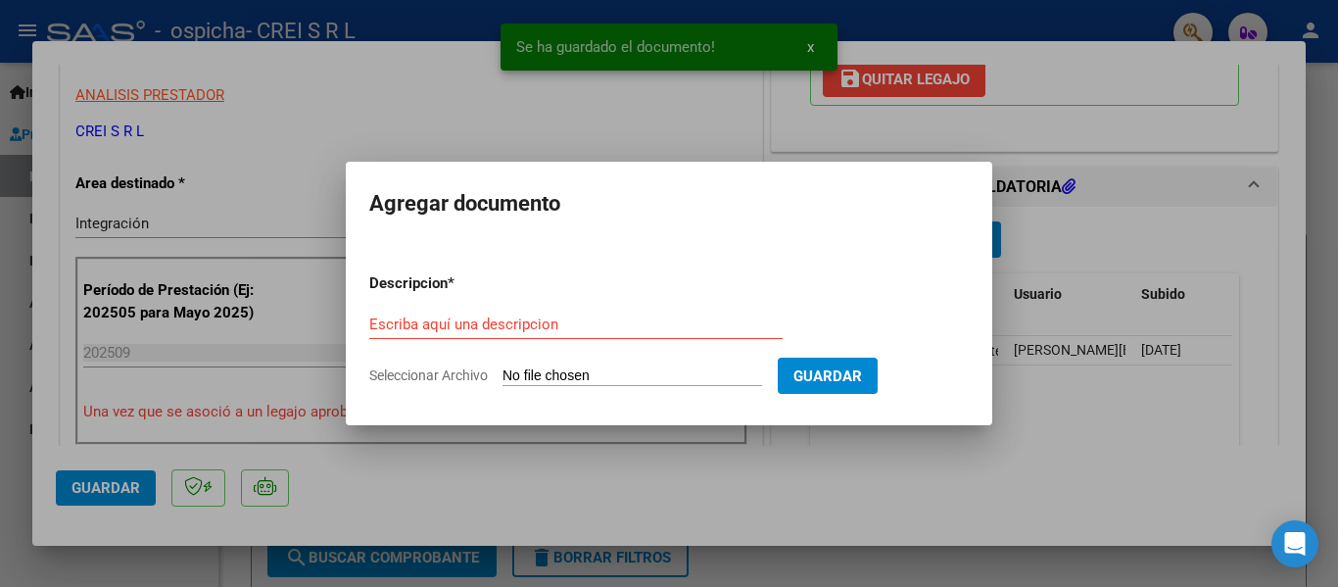
click at [545, 362] on form "Descripcion * Escriba aquí una descripcion Seleccionar Archivo Guardar" at bounding box center [669, 329] width 600 height 143
click at [550, 371] on input "Seleccionar Archivo" at bounding box center [633, 376] width 260 height 19
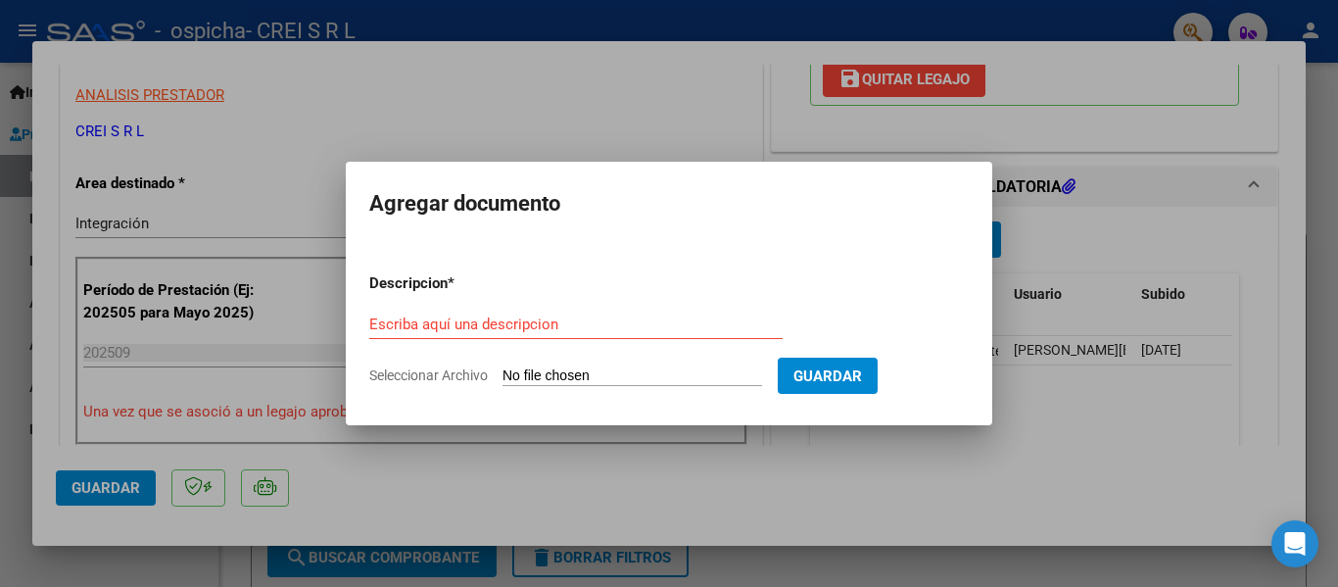
type input "C:\fakepath\AD [PERSON_NAME] FEB A DIC.png"
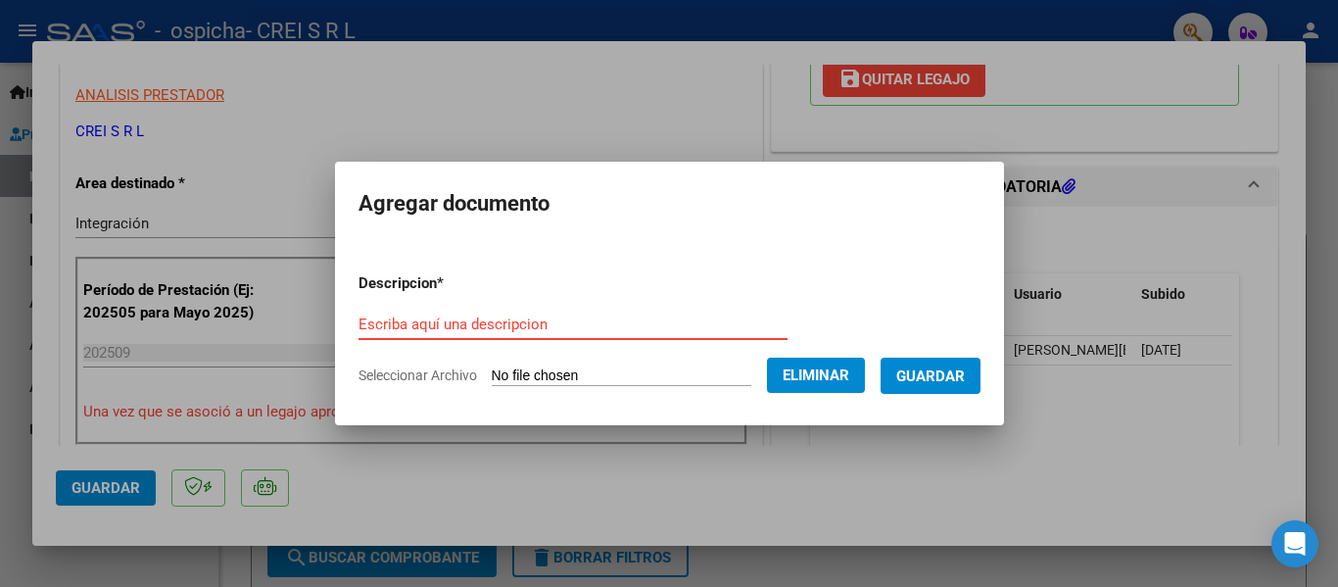
click at [633, 318] on input "Escriba aquí una descripcion" at bounding box center [573, 324] width 429 height 18
type input "AUTORIZACION"
click at [961, 382] on span "Guardar" at bounding box center [930, 376] width 69 height 18
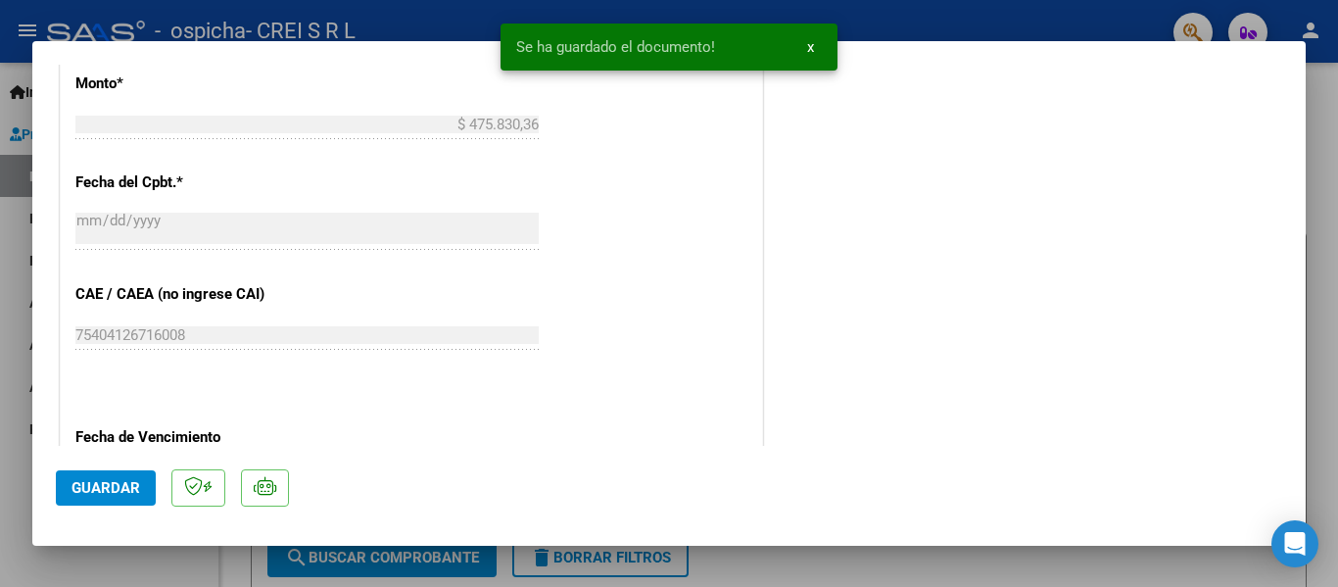
scroll to position [1176, 0]
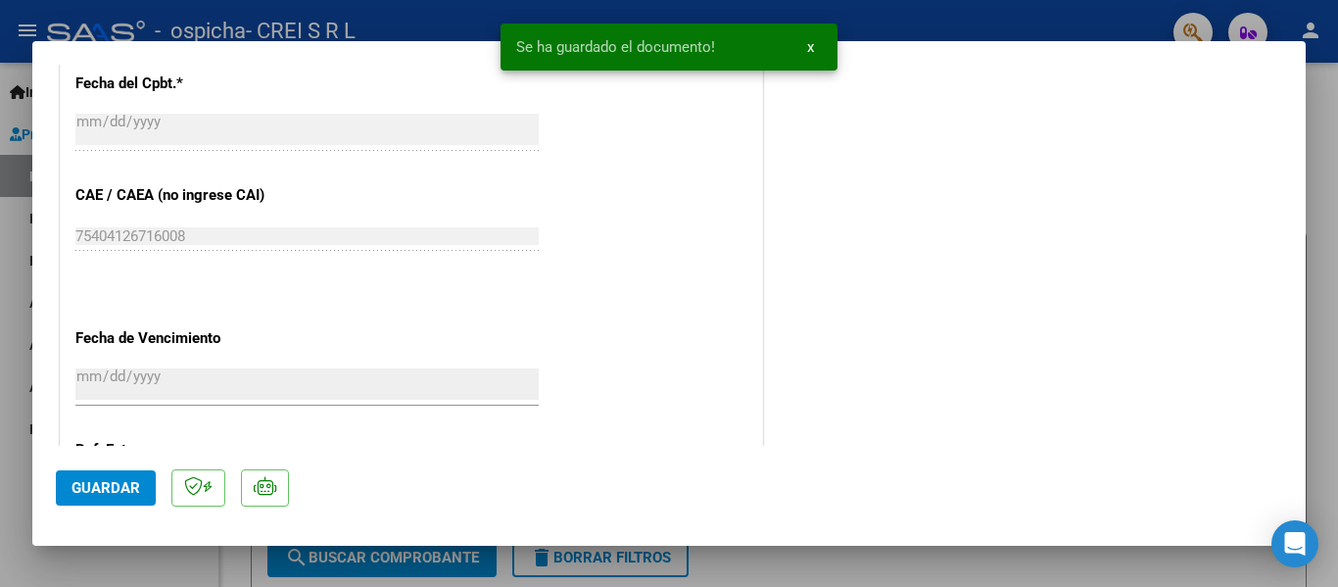
click at [123, 483] on span "Guardar" at bounding box center [106, 488] width 69 height 18
click at [51, 554] on div at bounding box center [669, 293] width 1338 height 587
type input "$ 0,00"
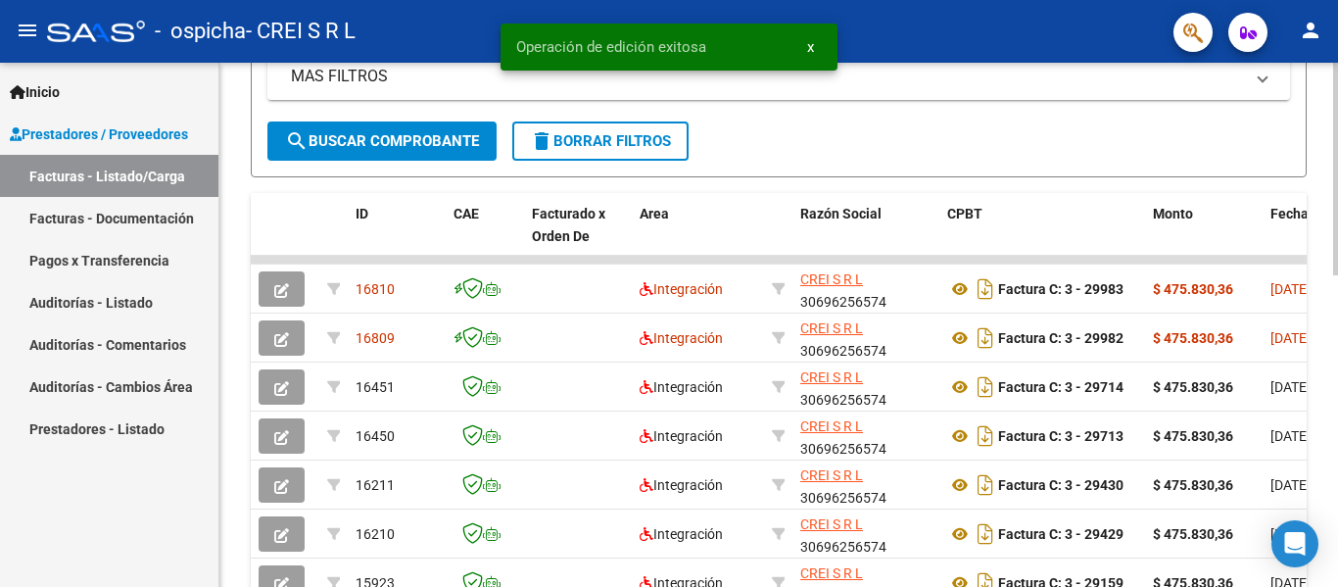
scroll to position [490, 0]
